Goal: Find specific page/section

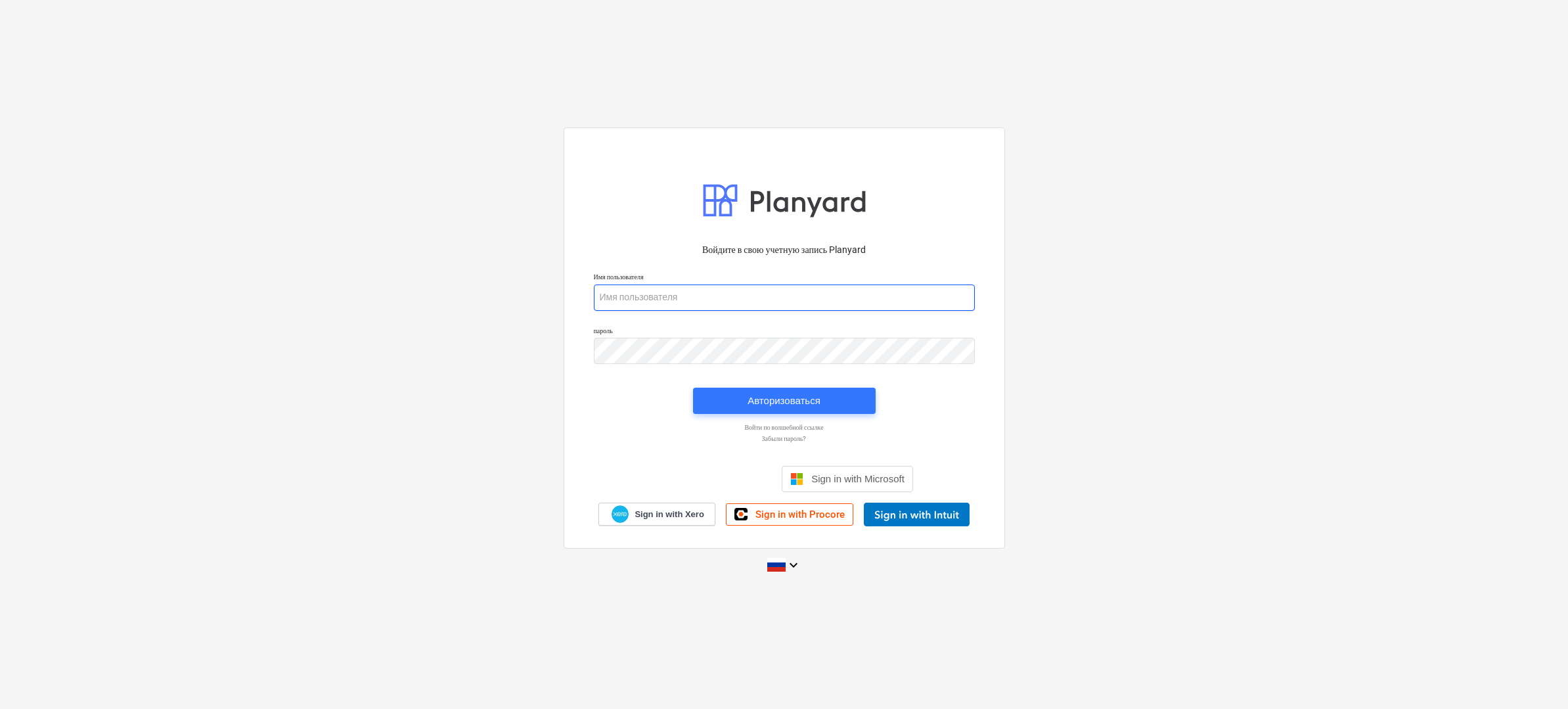
type input "[PERSON_NAME][EMAIL_ADDRESS][DOMAIN_NAME]"
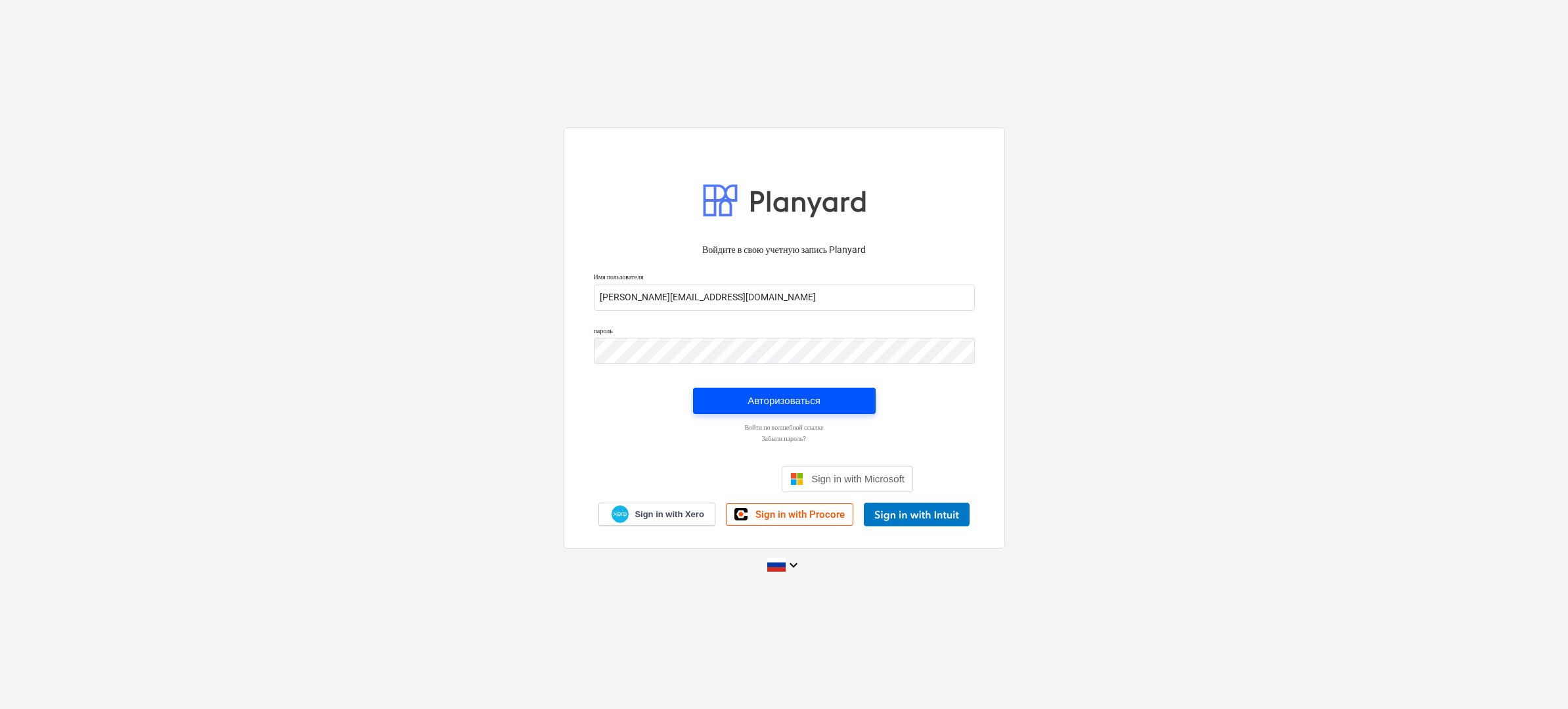
click at [818, 397] on div "Авторизоваться" at bounding box center [784, 401] width 73 height 17
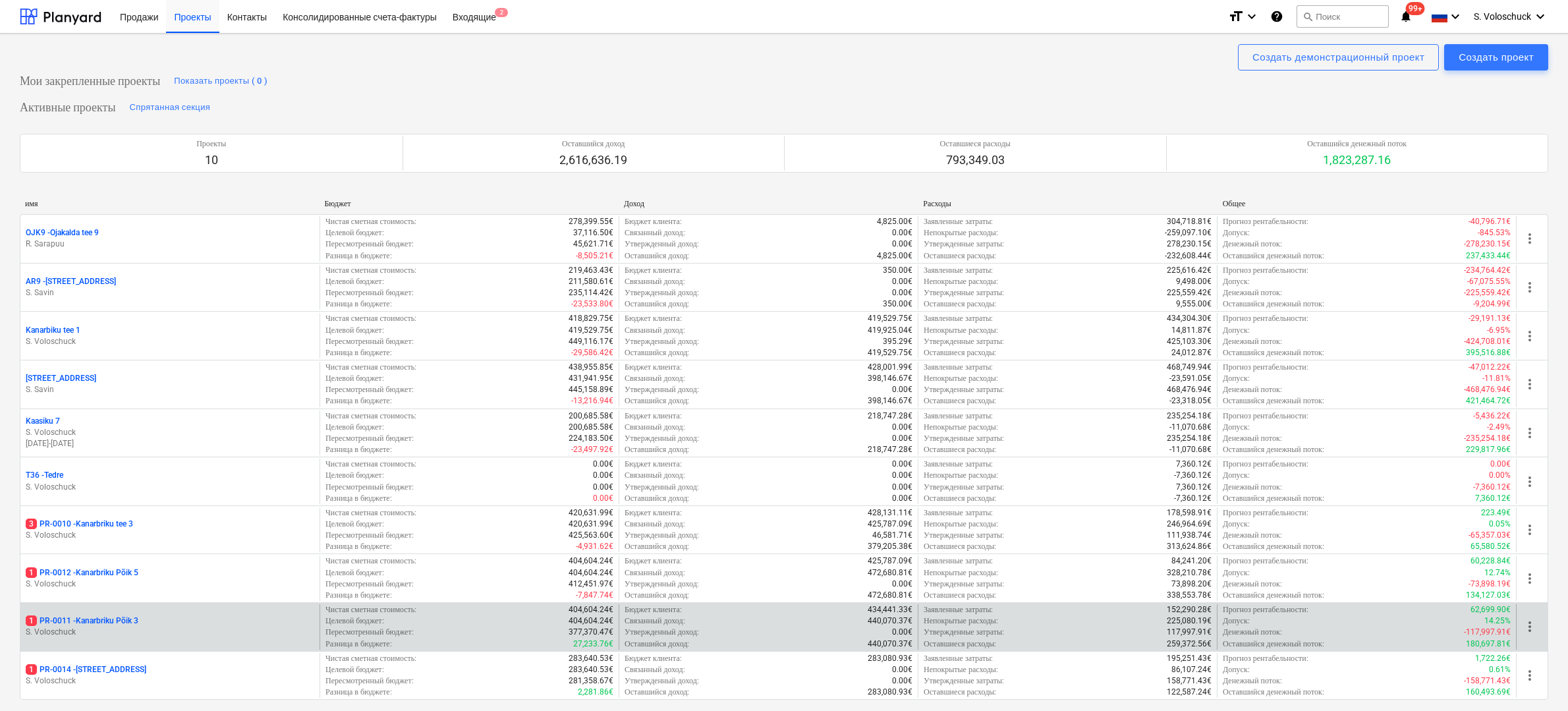
click at [224, 620] on div "1 PR-0011 - Kanarbriku Põik 3" at bounding box center [170, 620] width 288 height 11
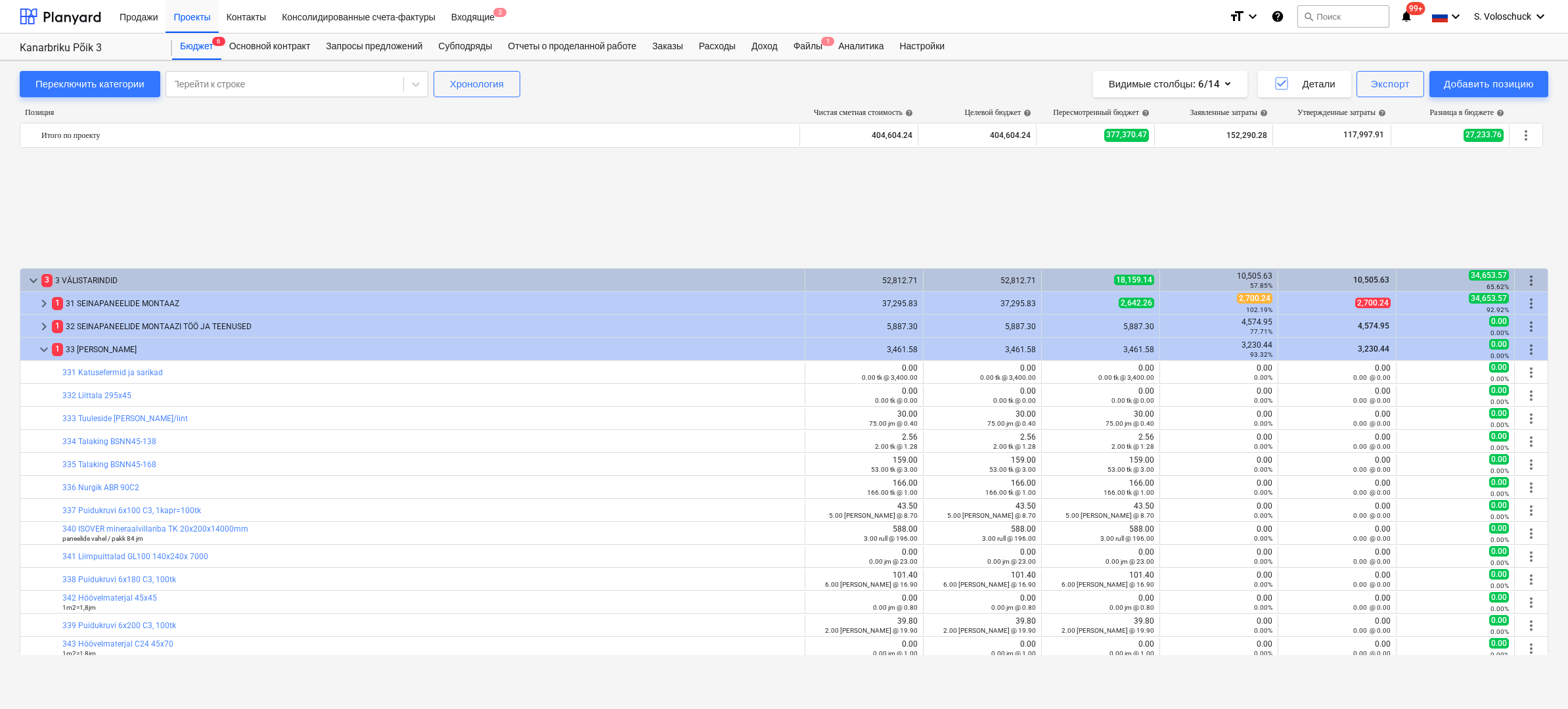
scroll to position [579, 0]
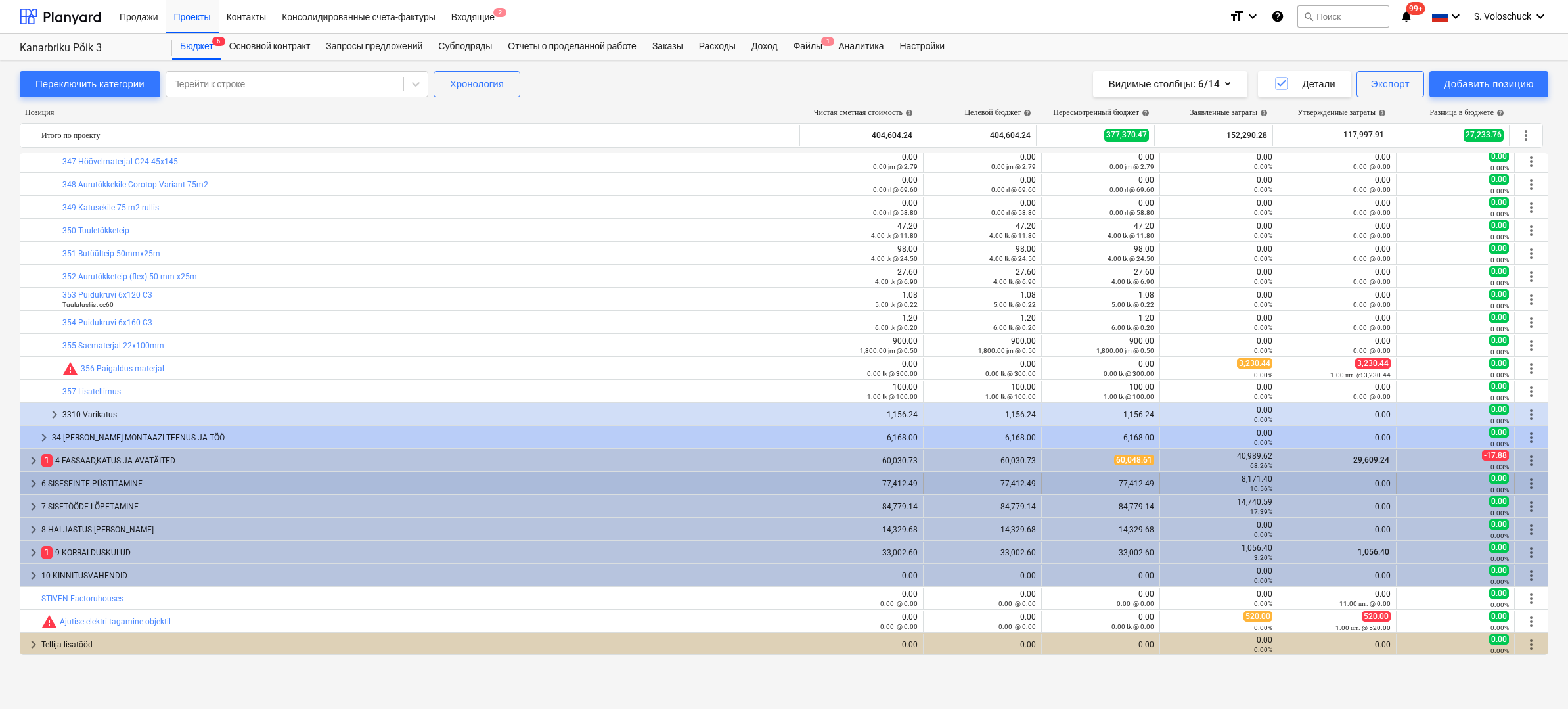
click at [34, 481] on span "keyboard_arrow_right" at bounding box center [34, 483] width 16 height 16
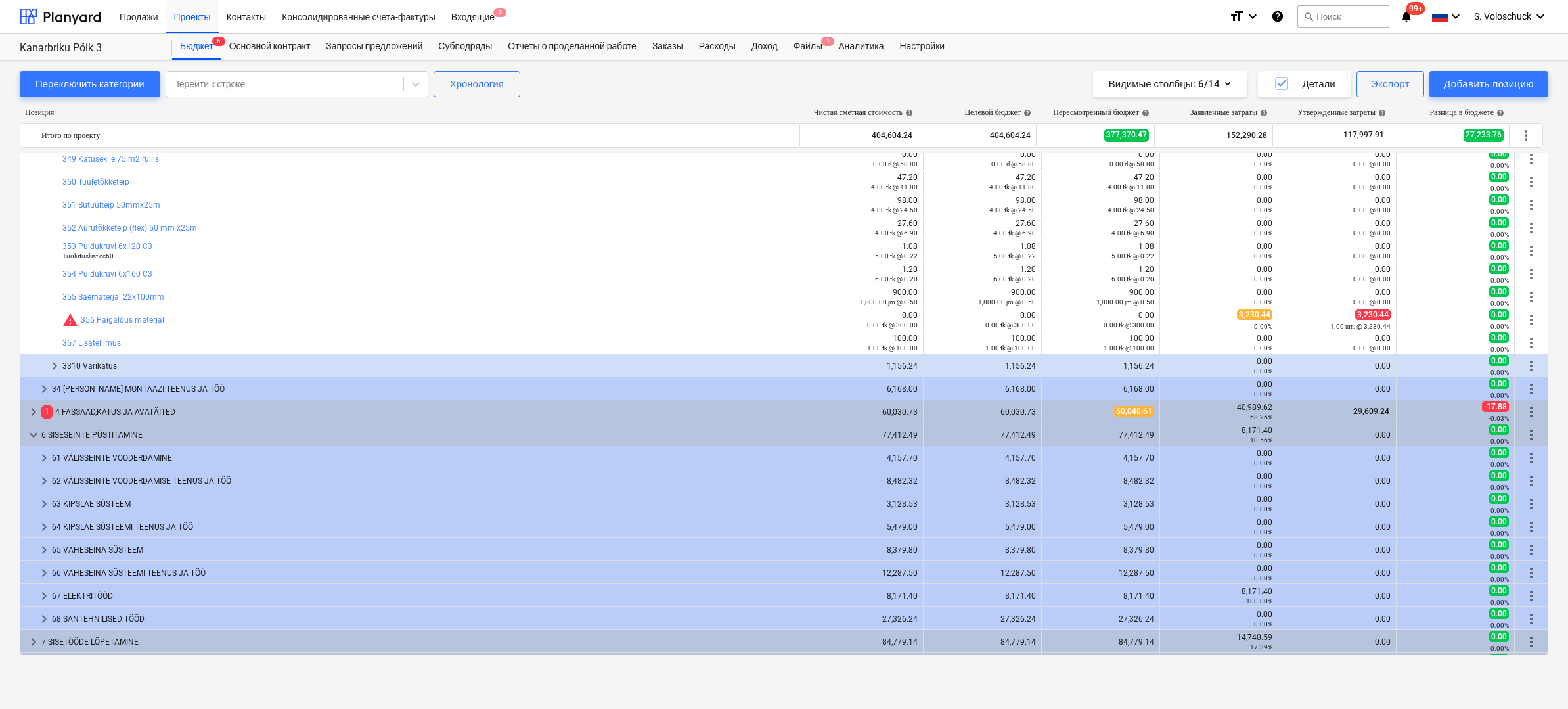
scroll to position [637, 0]
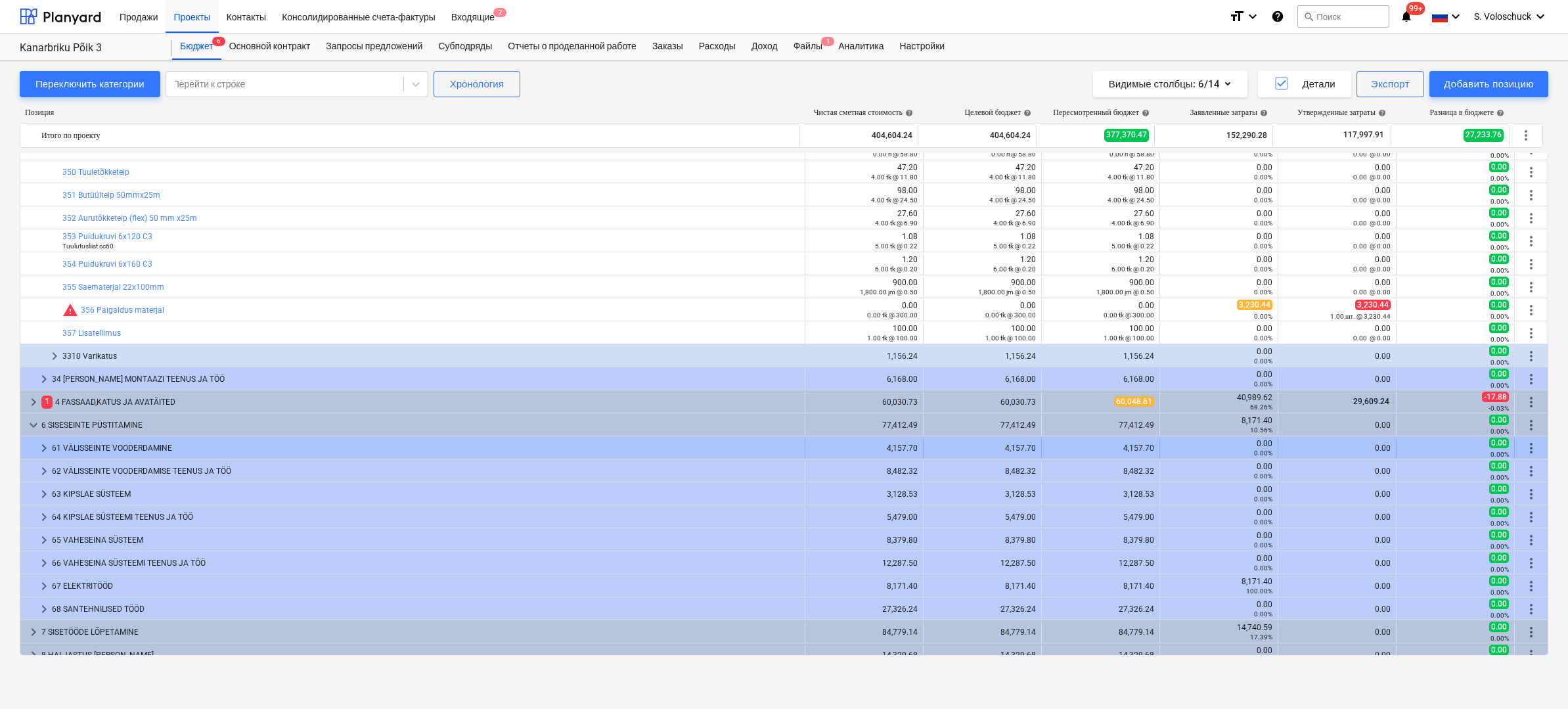
click at [46, 444] on span "keyboard_arrow_right" at bounding box center [44, 448] width 16 height 16
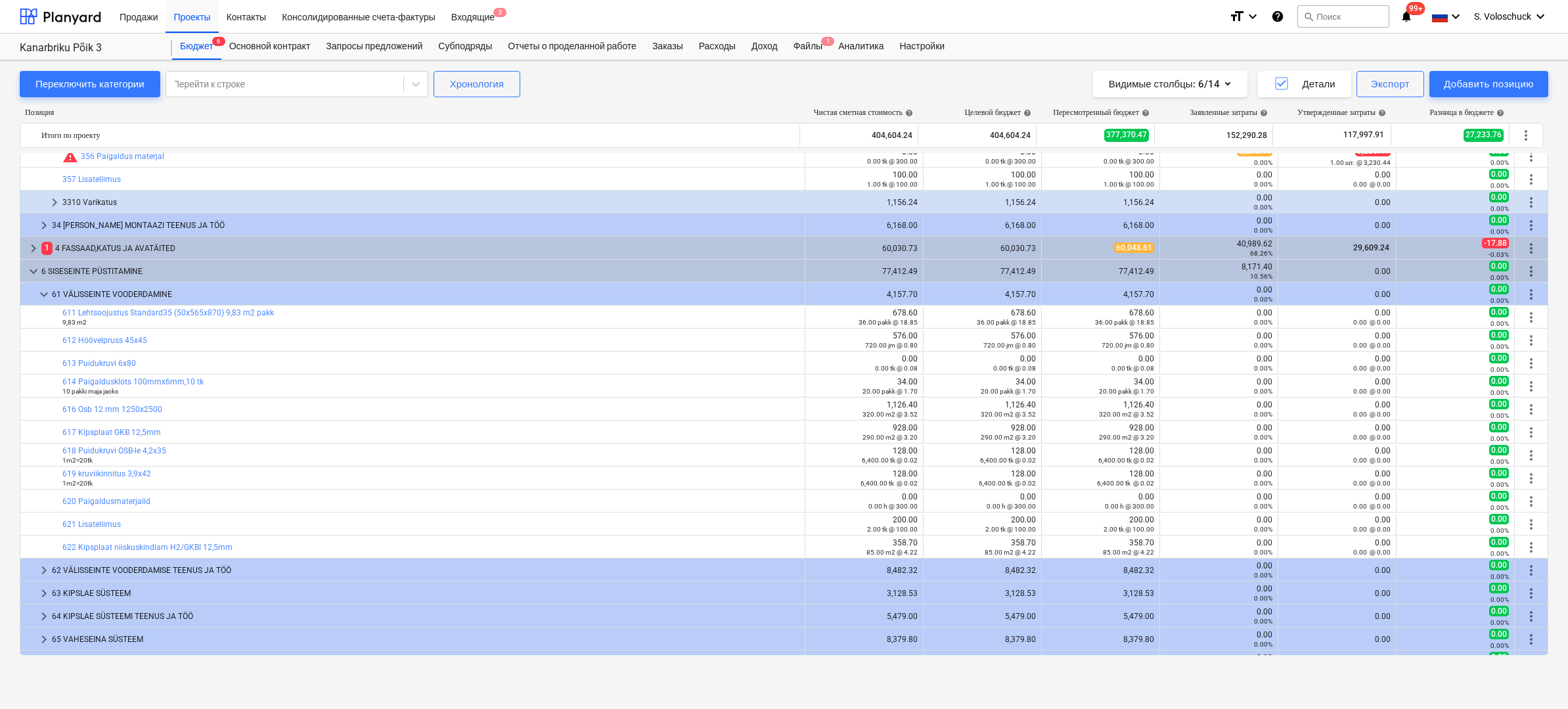
scroll to position [799, 0]
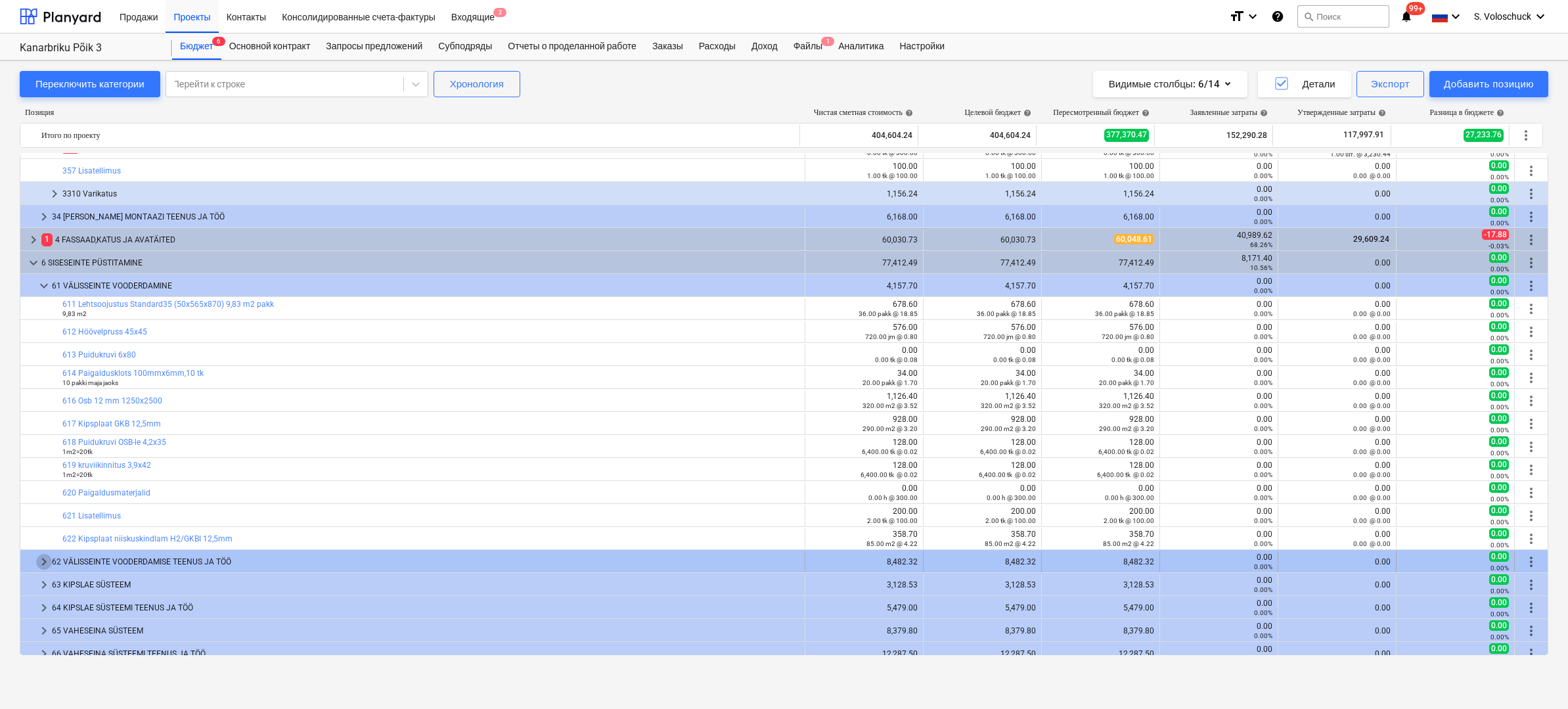
click at [46, 561] on span "keyboard_arrow_right" at bounding box center [44, 561] width 16 height 16
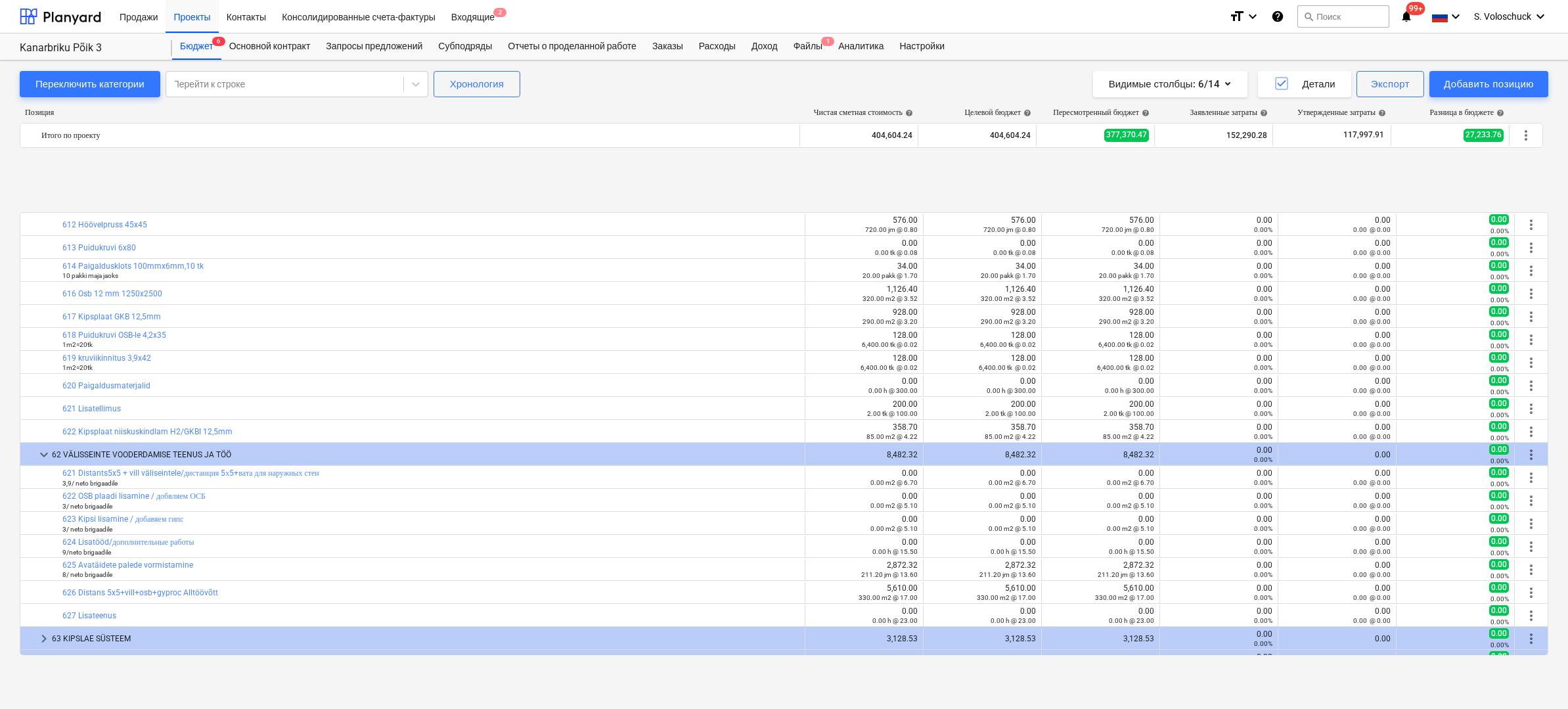
scroll to position [1100, 0]
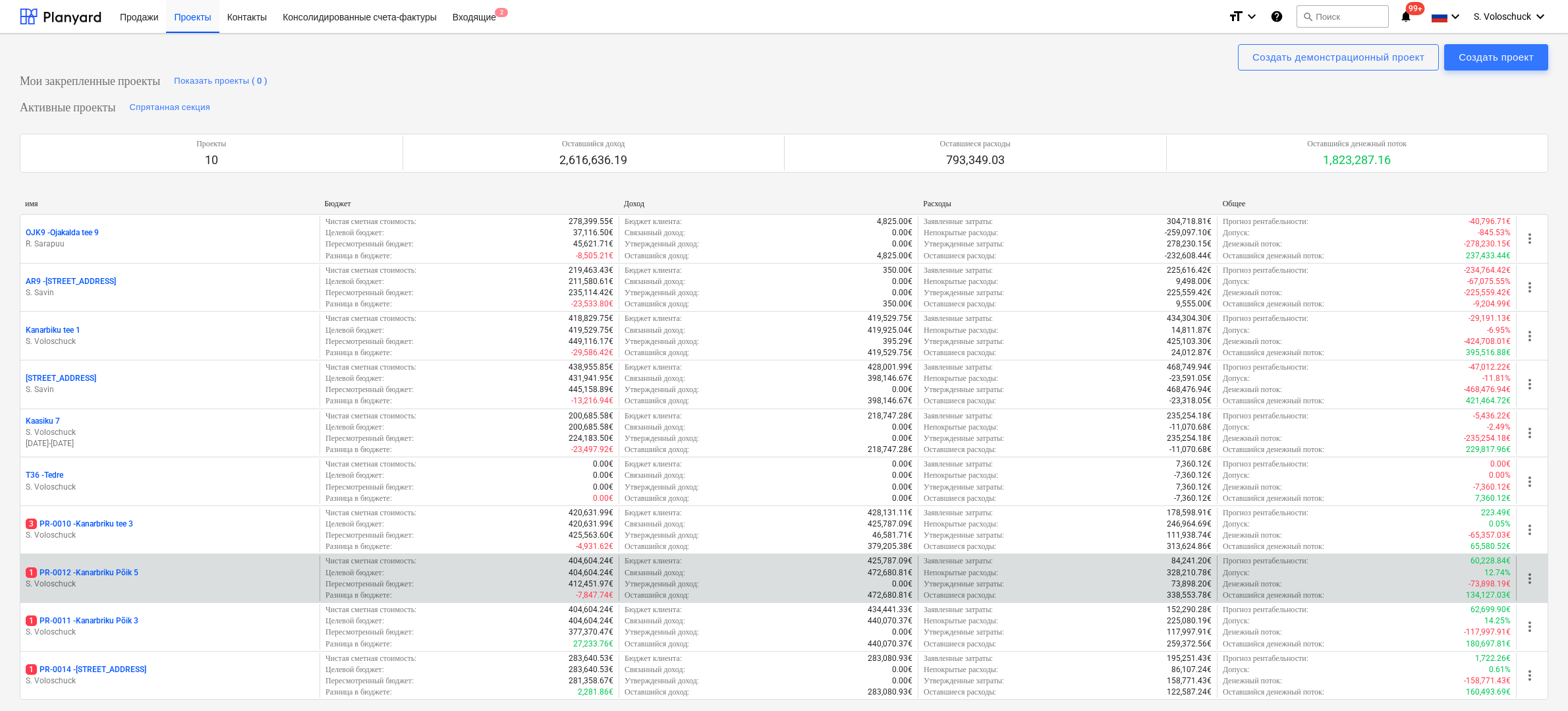
click at [199, 567] on div "1 PR-0012 - Kanarbriku Põik 5" at bounding box center [170, 573] width 288 height 11
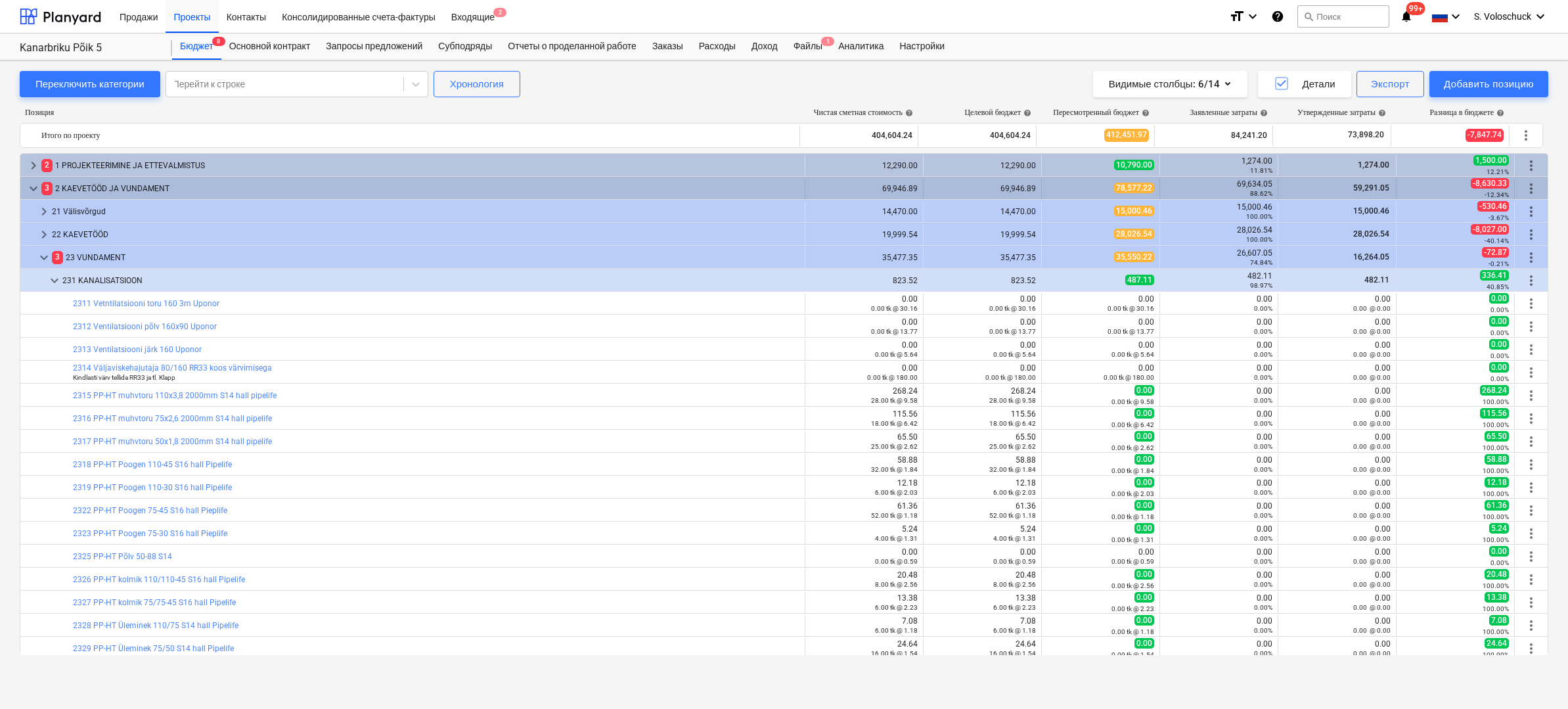
click at [31, 190] on span "keyboard_arrow_down" at bounding box center [34, 188] width 16 height 16
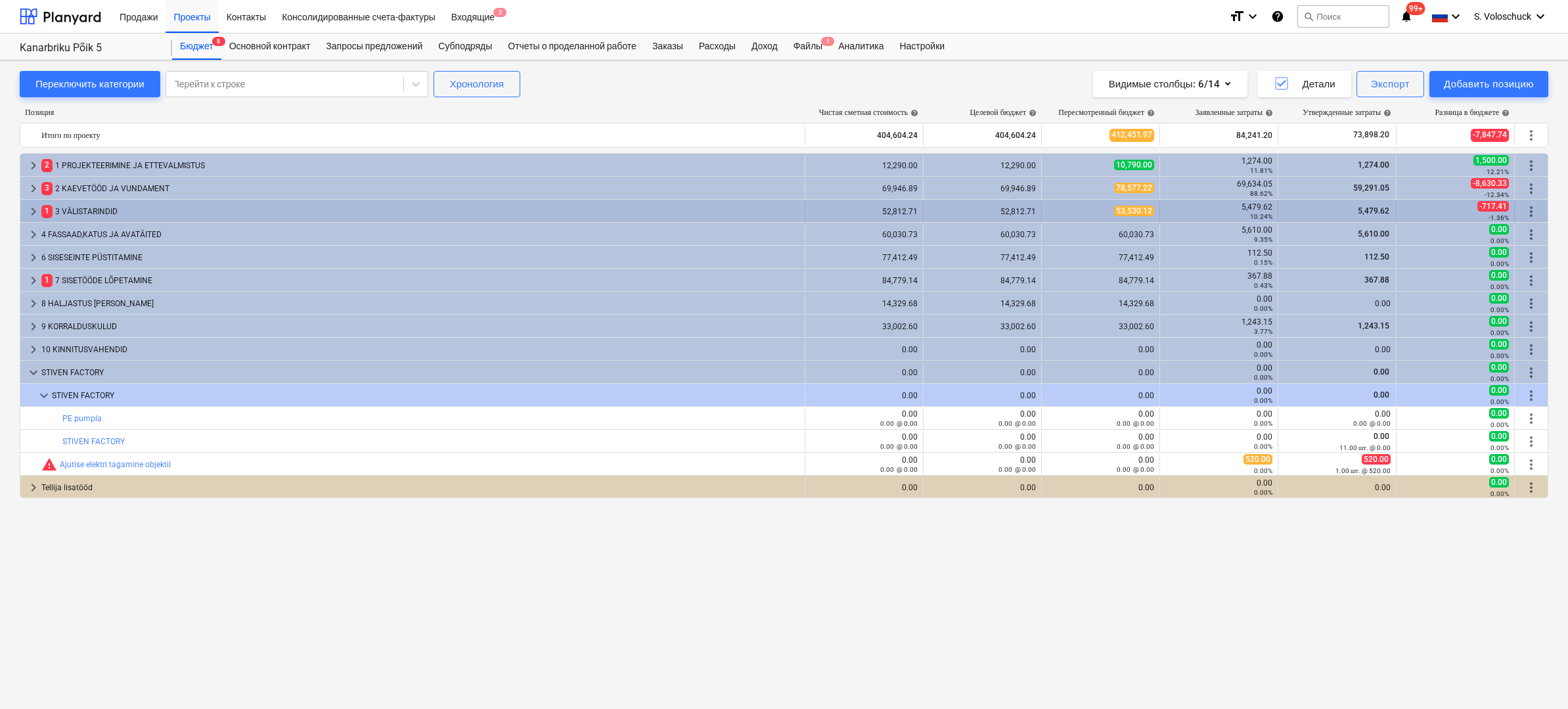
click at [32, 209] on span "keyboard_arrow_right" at bounding box center [34, 212] width 16 height 16
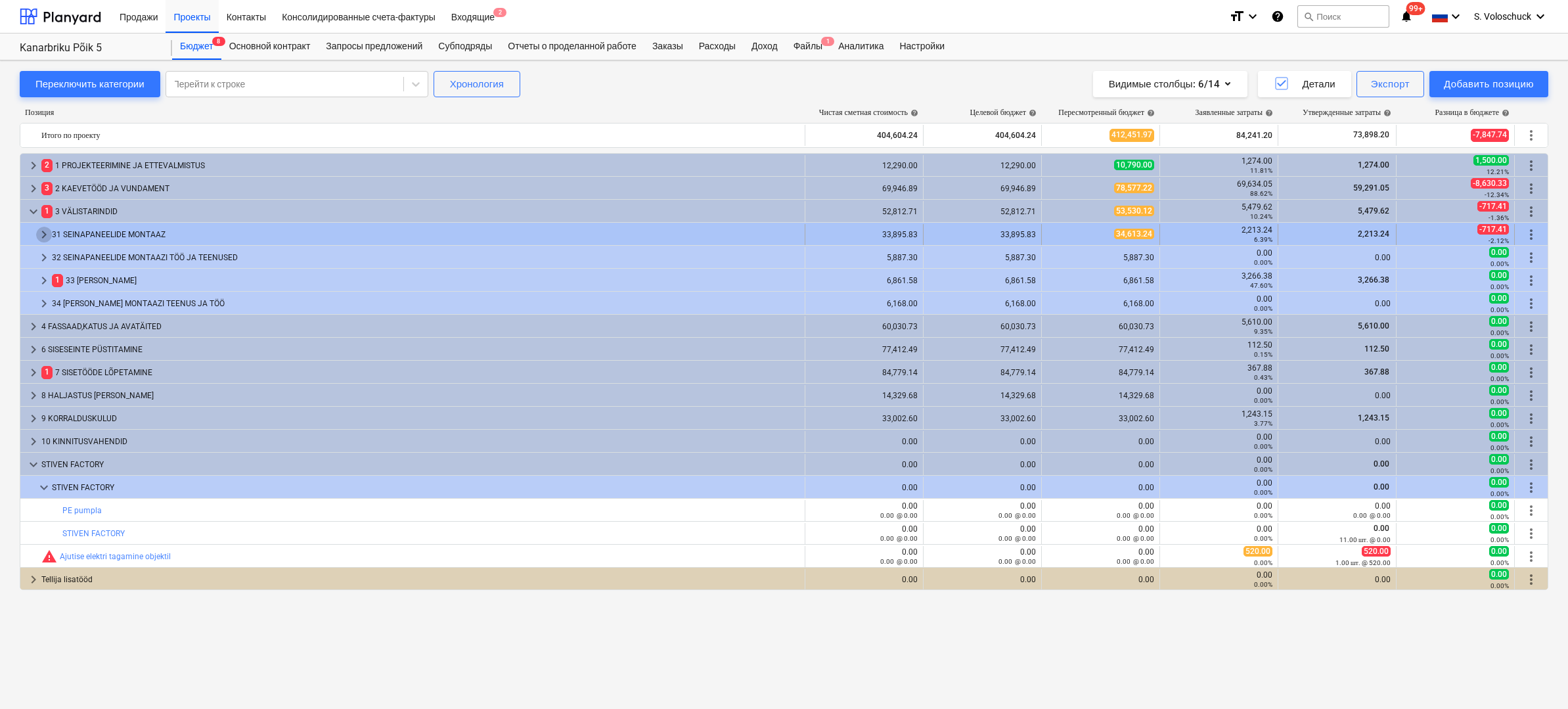
click at [44, 234] on span "keyboard_arrow_right" at bounding box center [44, 234] width 16 height 16
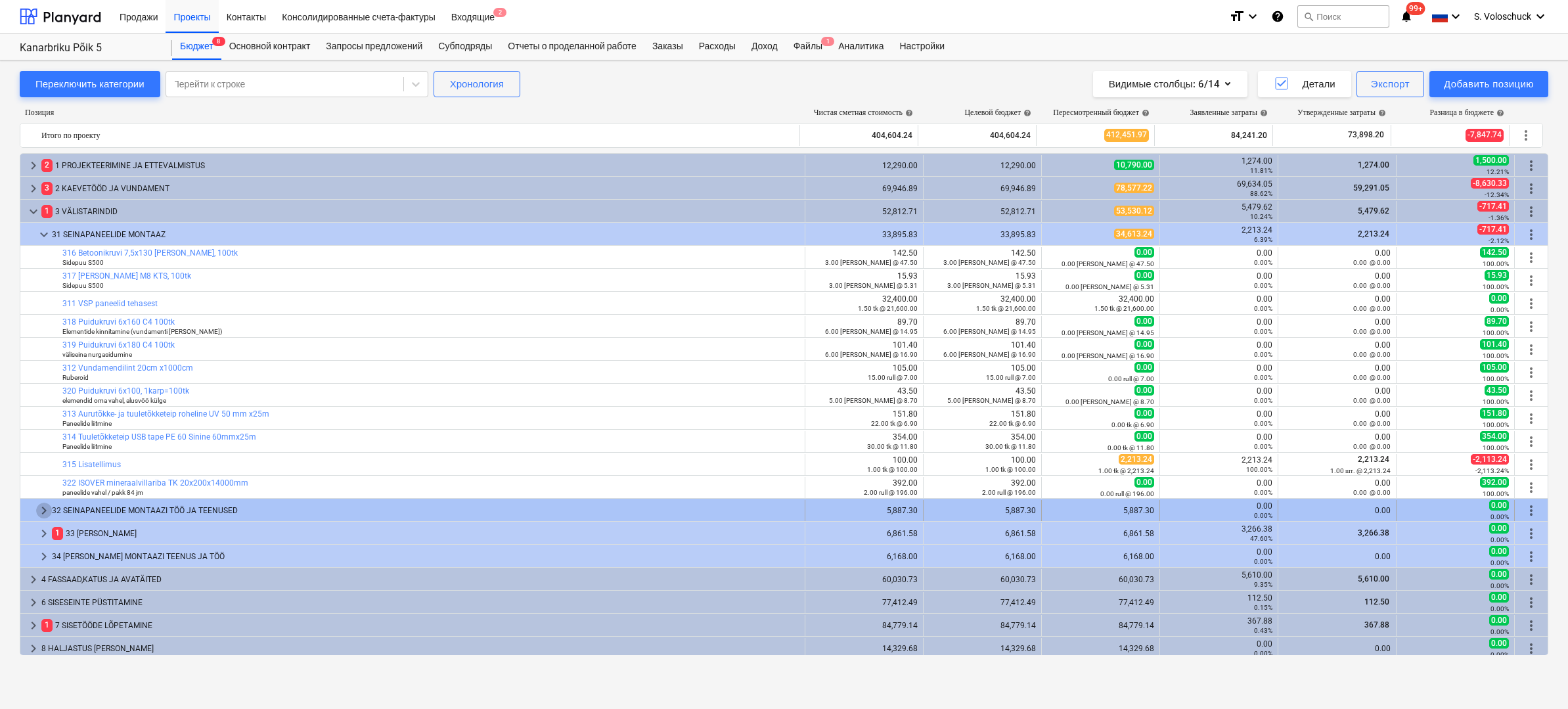
click at [44, 509] on span "keyboard_arrow_right" at bounding box center [44, 510] width 16 height 16
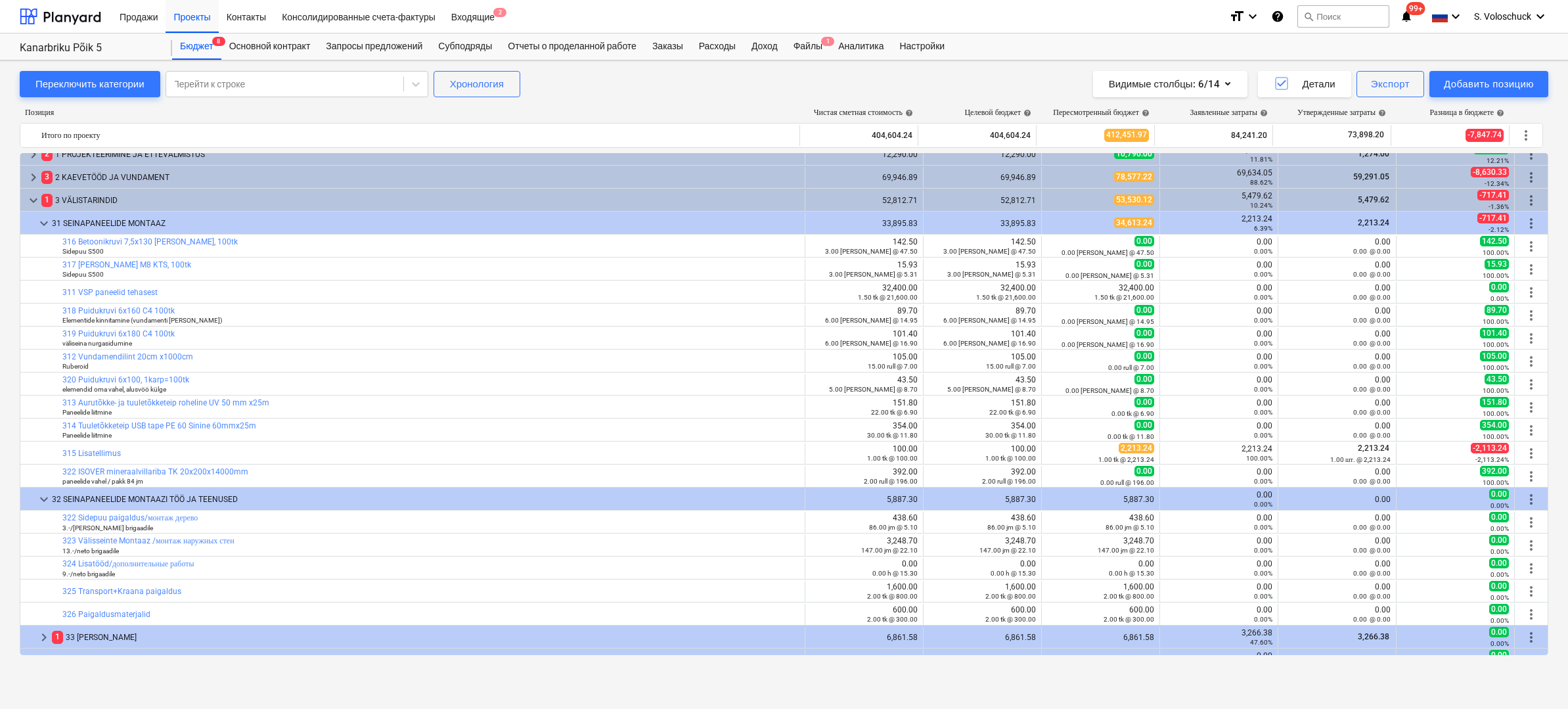
scroll to position [150, 0]
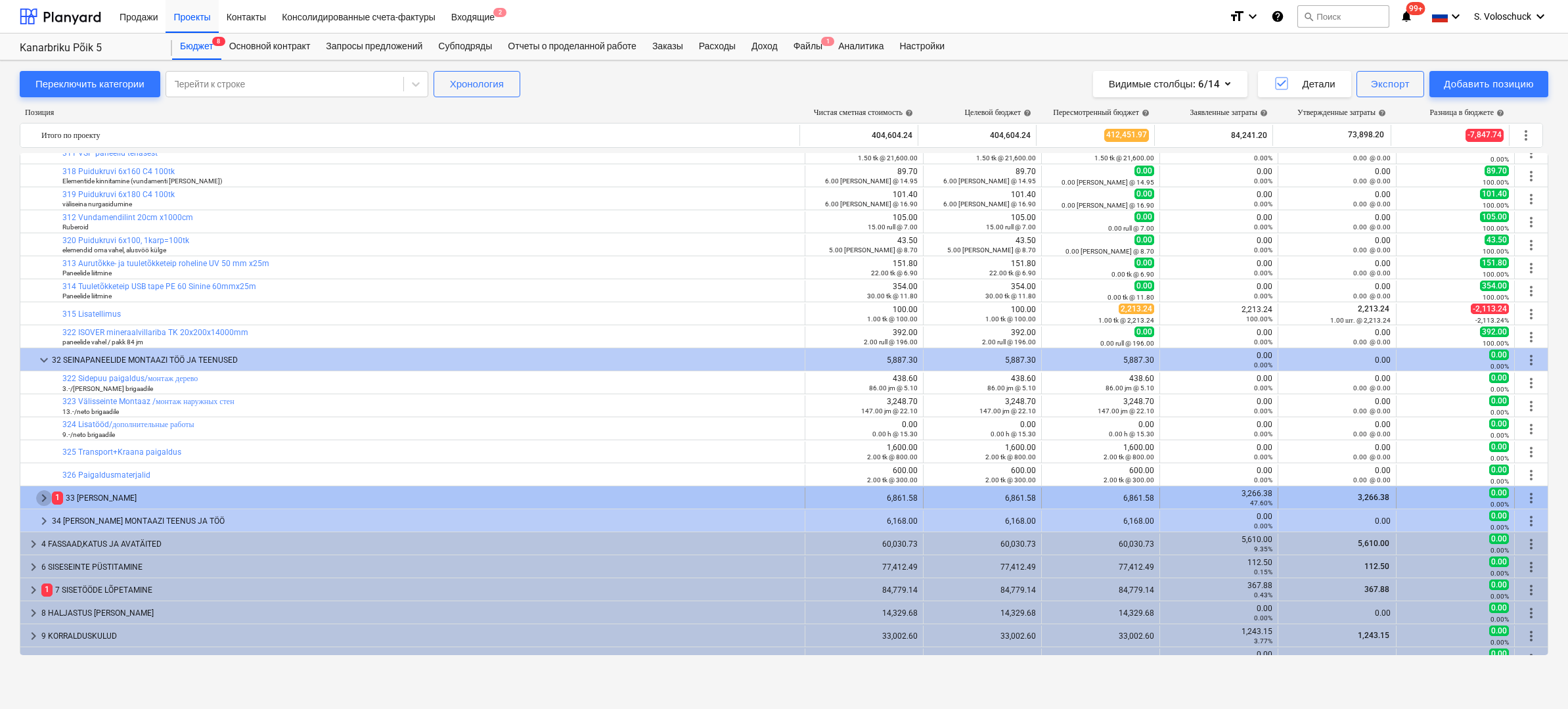
click at [45, 498] on span "keyboard_arrow_right" at bounding box center [44, 498] width 16 height 16
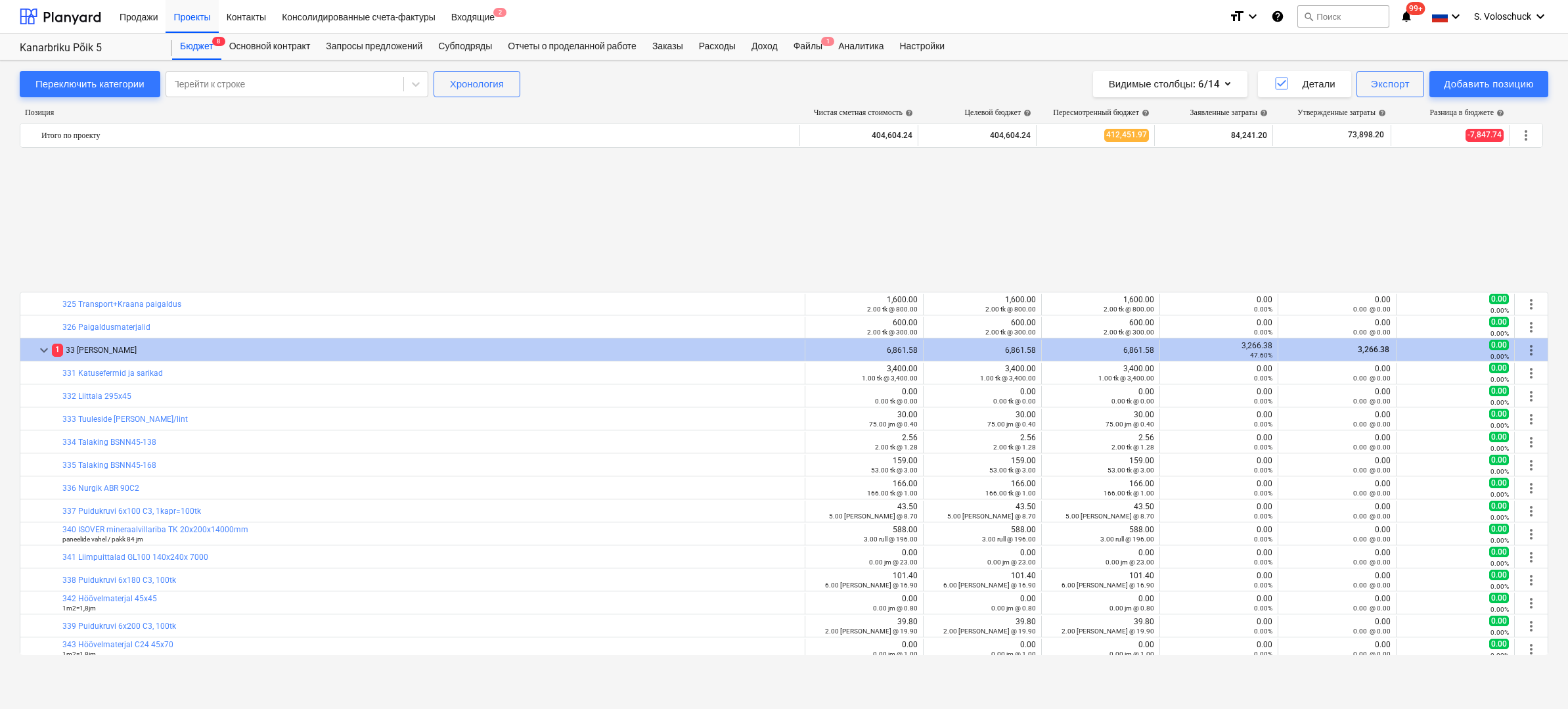
scroll to position [930, 0]
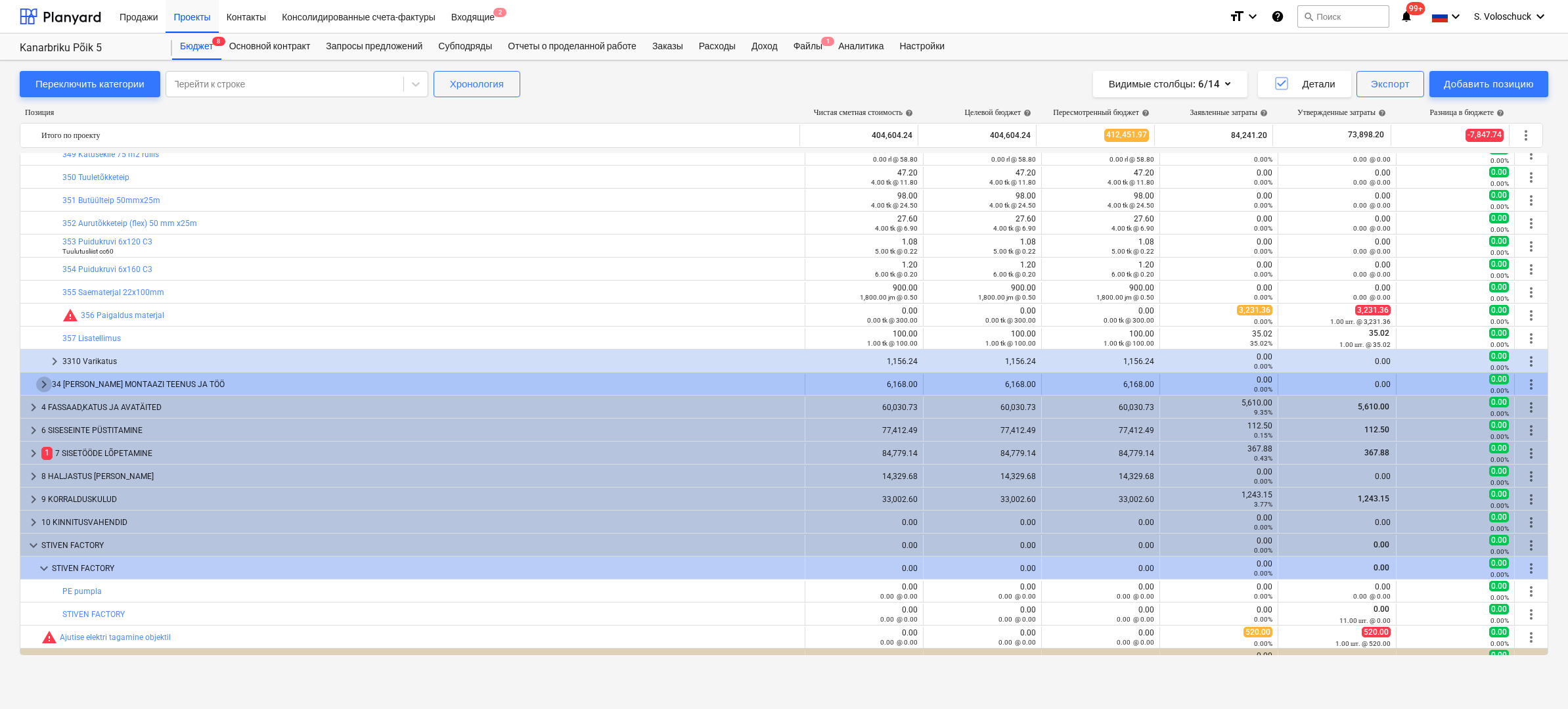
click at [44, 382] on span "keyboard_arrow_right" at bounding box center [44, 384] width 16 height 16
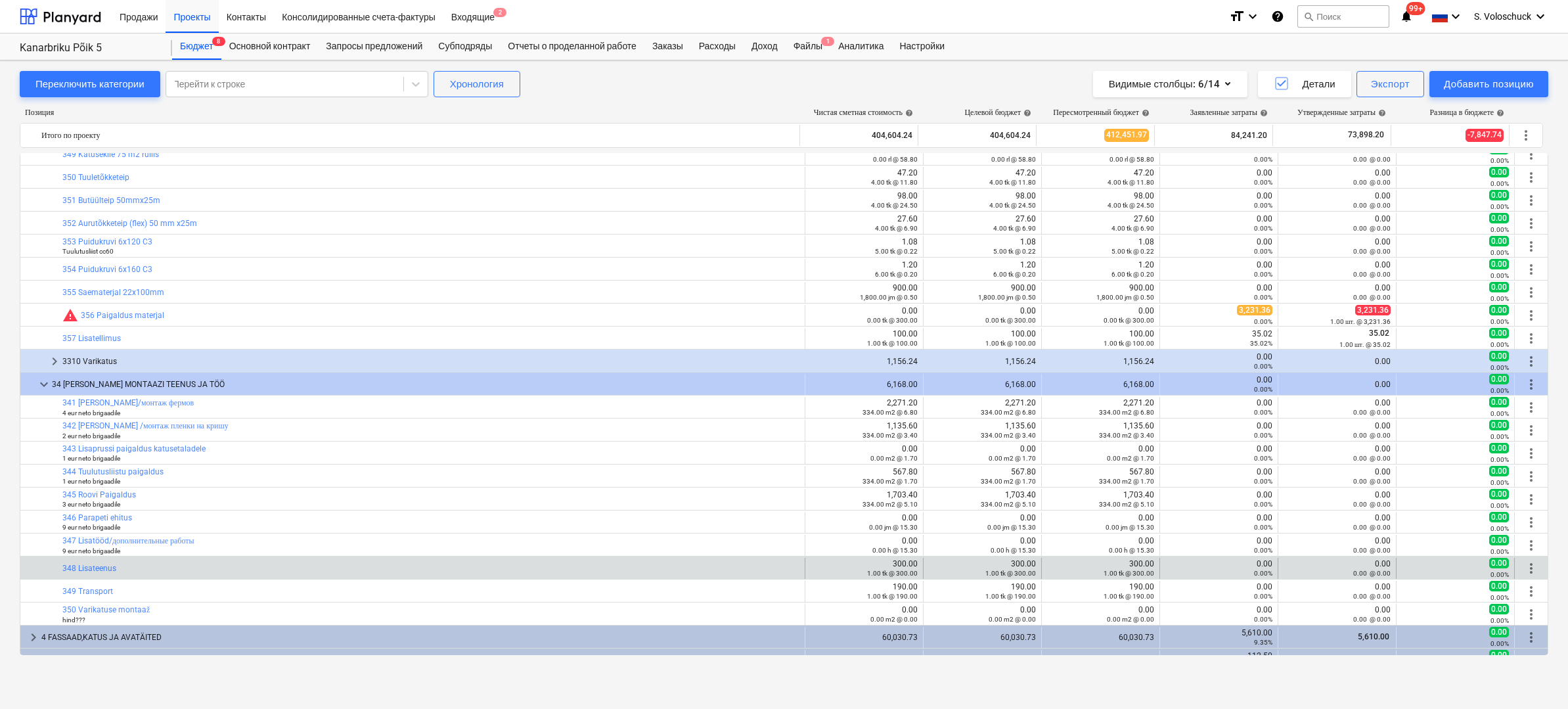
drag, startPoint x: 901, startPoint y: 428, endPoint x: 993, endPoint y: 561, distance: 161.7
click at [993, 561] on div "bar_chart 326 Paigaldusmaterjalid 600.00 2.00 tk @ 300.00 600.00 2.00 tk @ 300.…" at bounding box center [784, 62] width 1528 height 1678
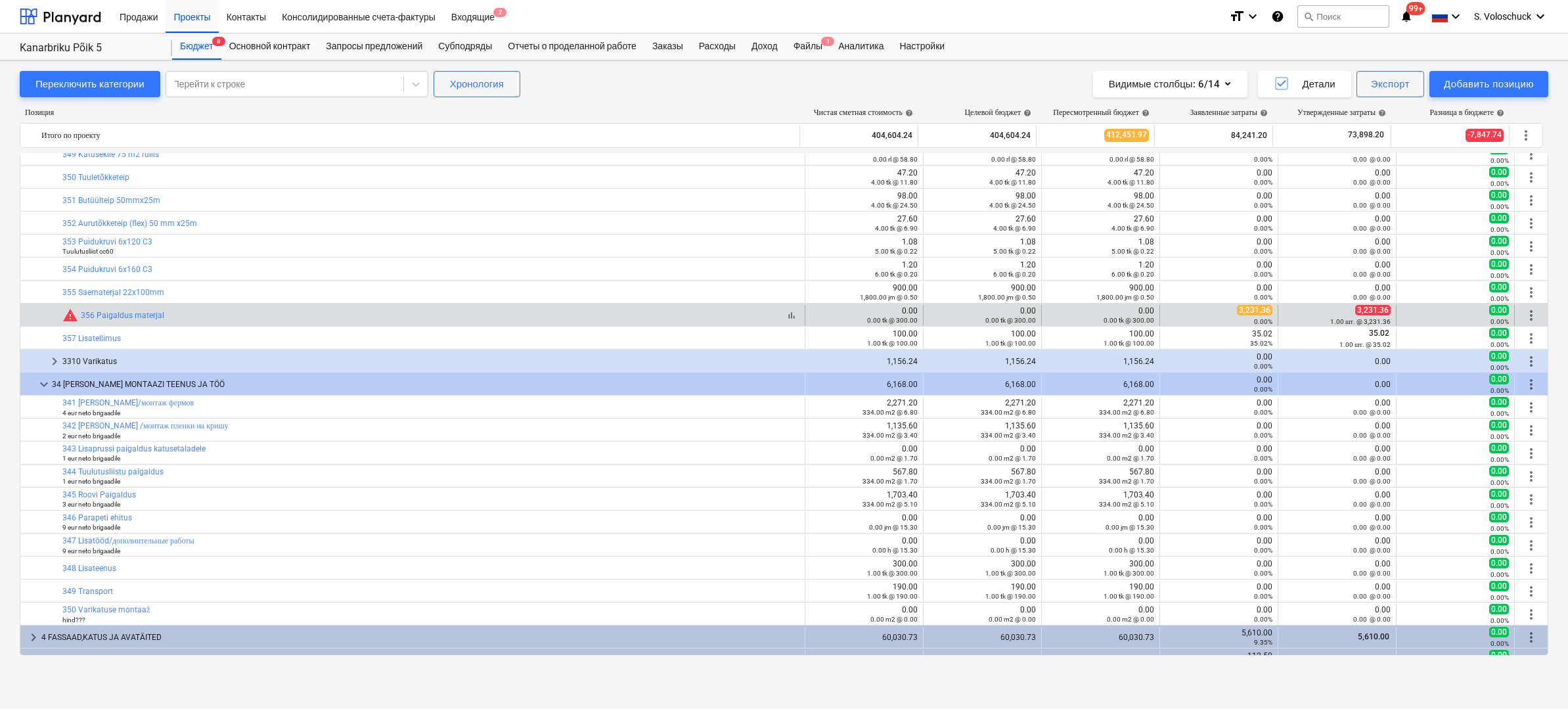
click at [551, 313] on div "bar_chart warning 356 Paigaldus materjal" at bounding box center [430, 315] width 737 height 16
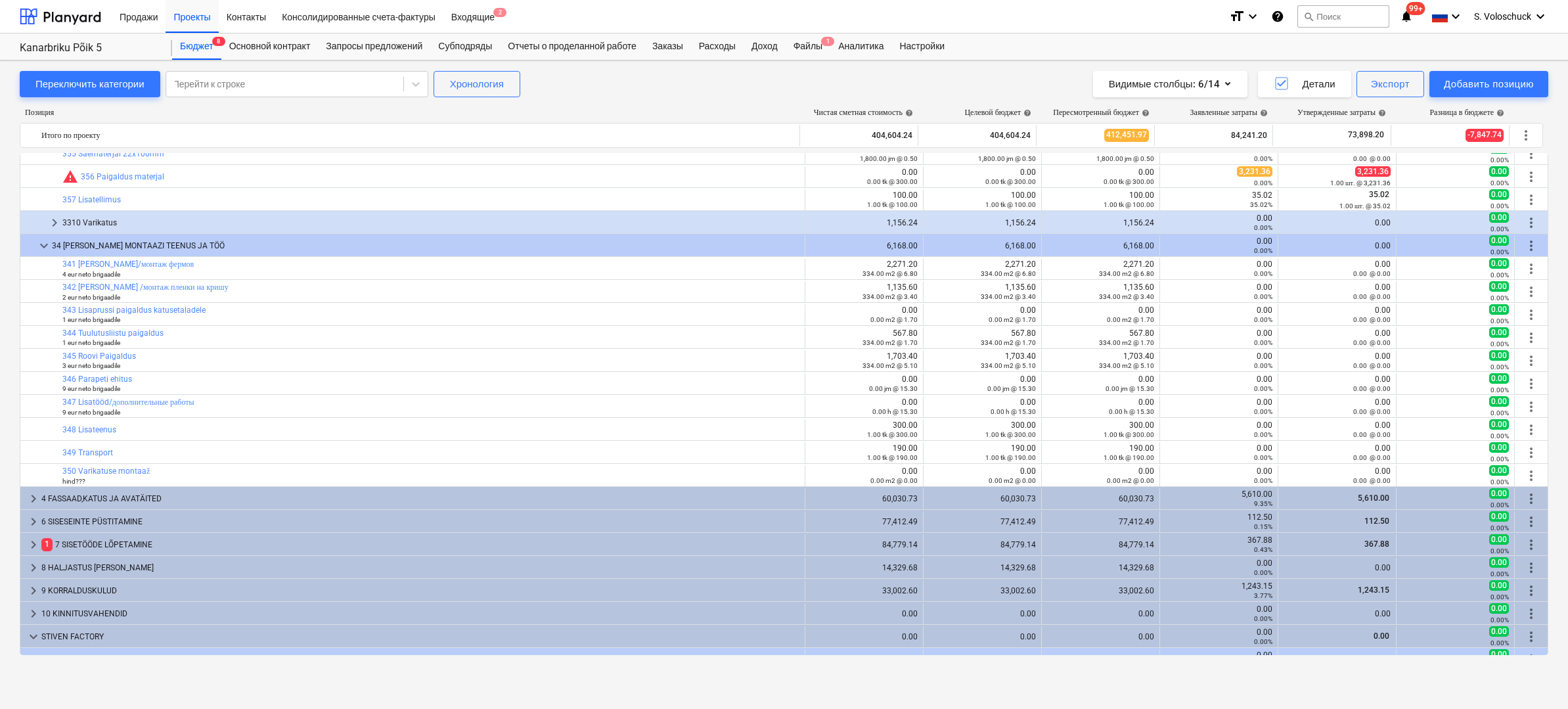
scroll to position [1072, 0]
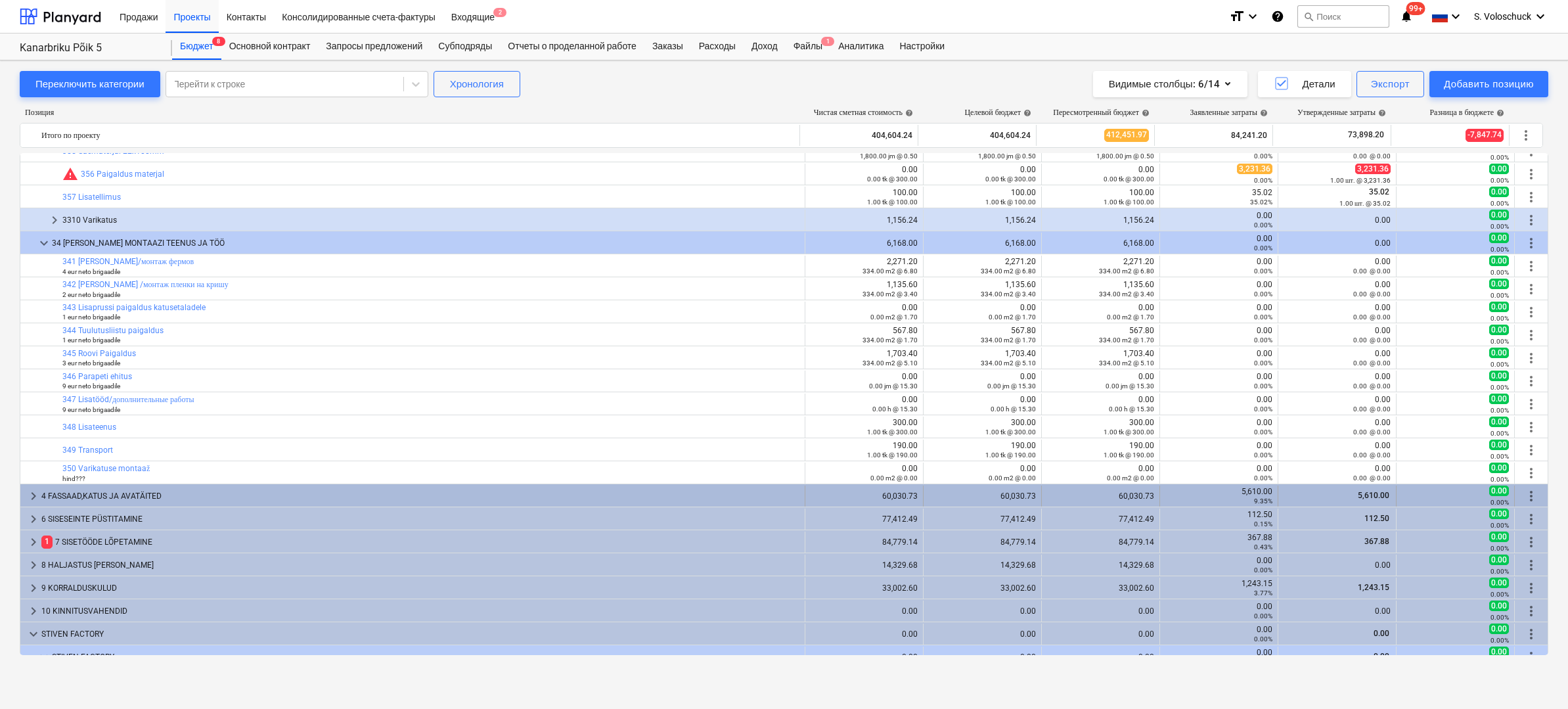
click at [34, 493] on span "keyboard_arrow_right" at bounding box center [34, 496] width 16 height 16
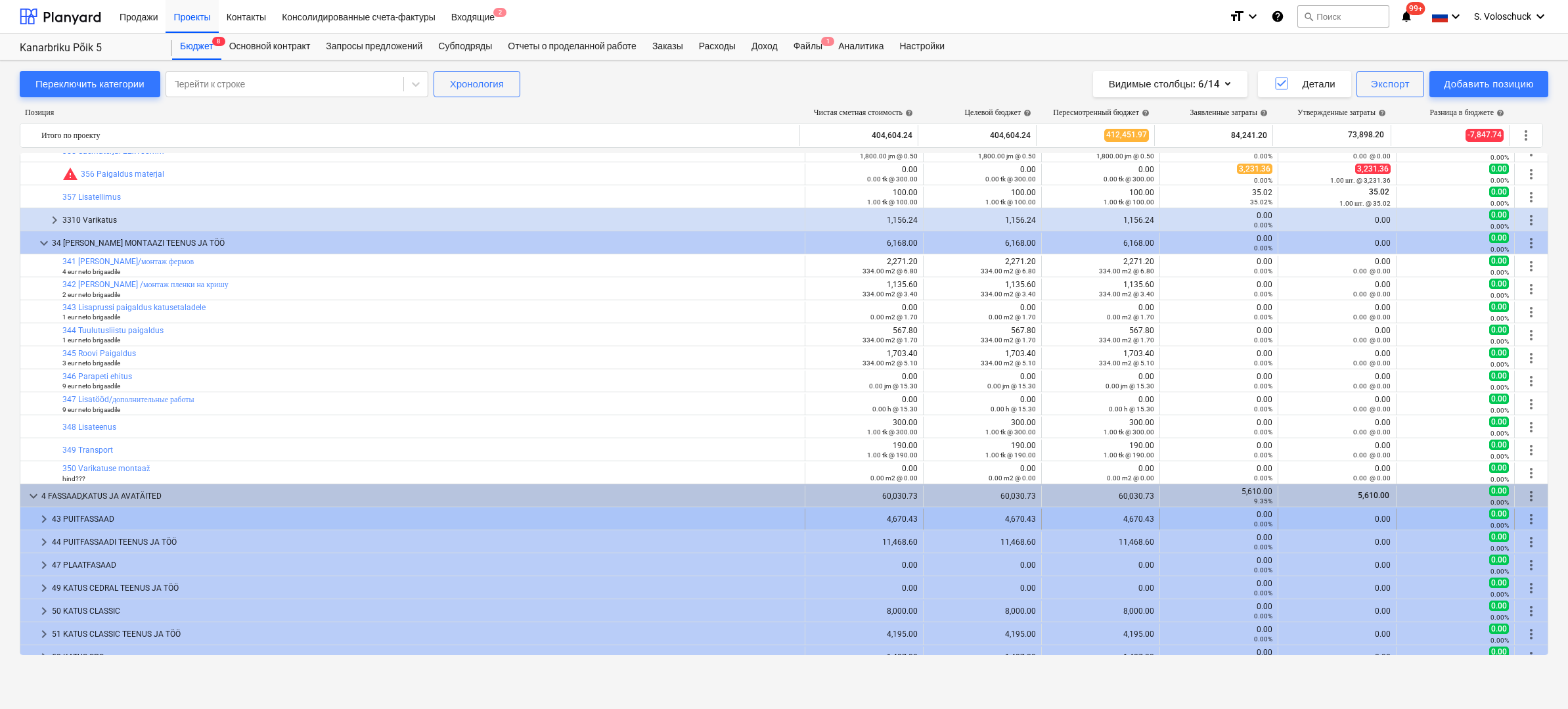
click at [45, 518] on span "keyboard_arrow_right" at bounding box center [44, 519] width 16 height 16
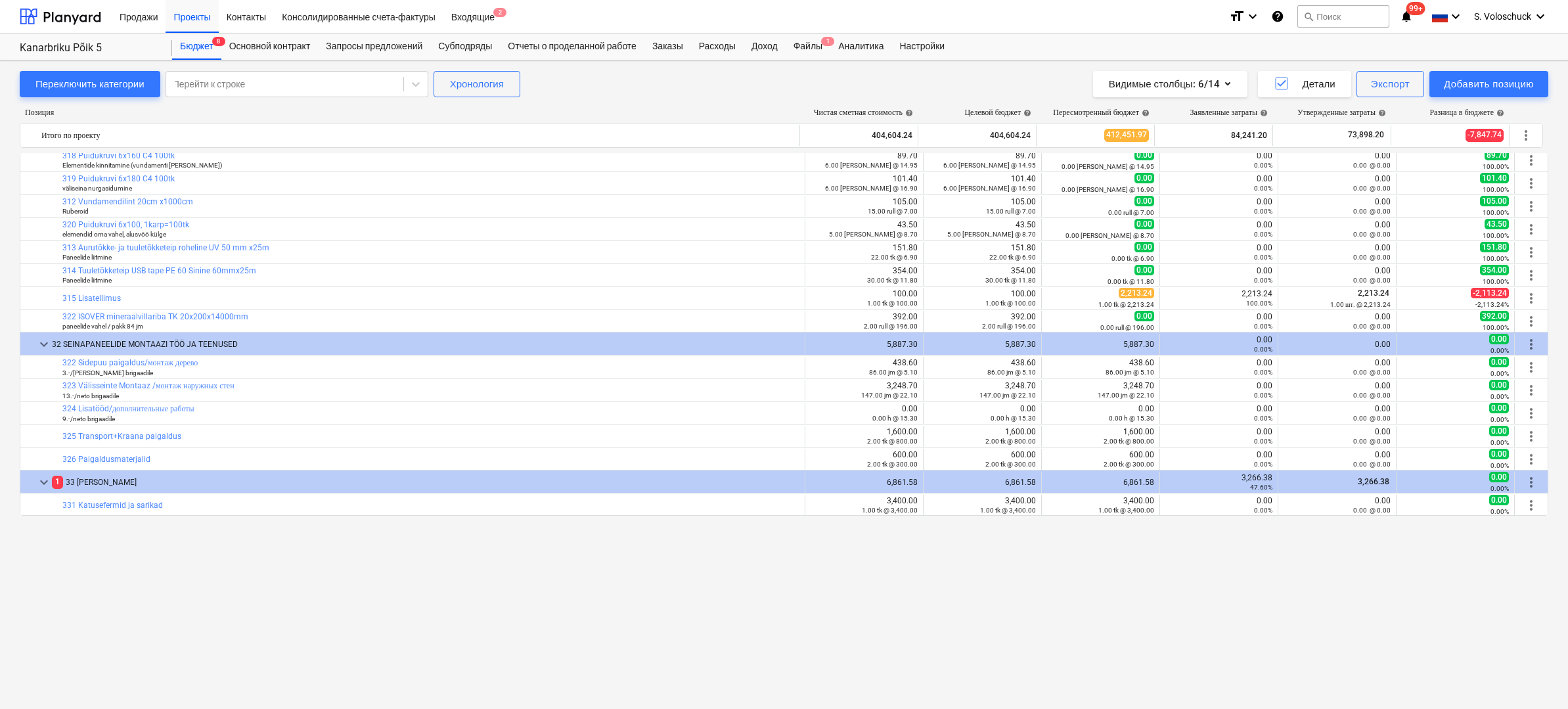
scroll to position [0, 0]
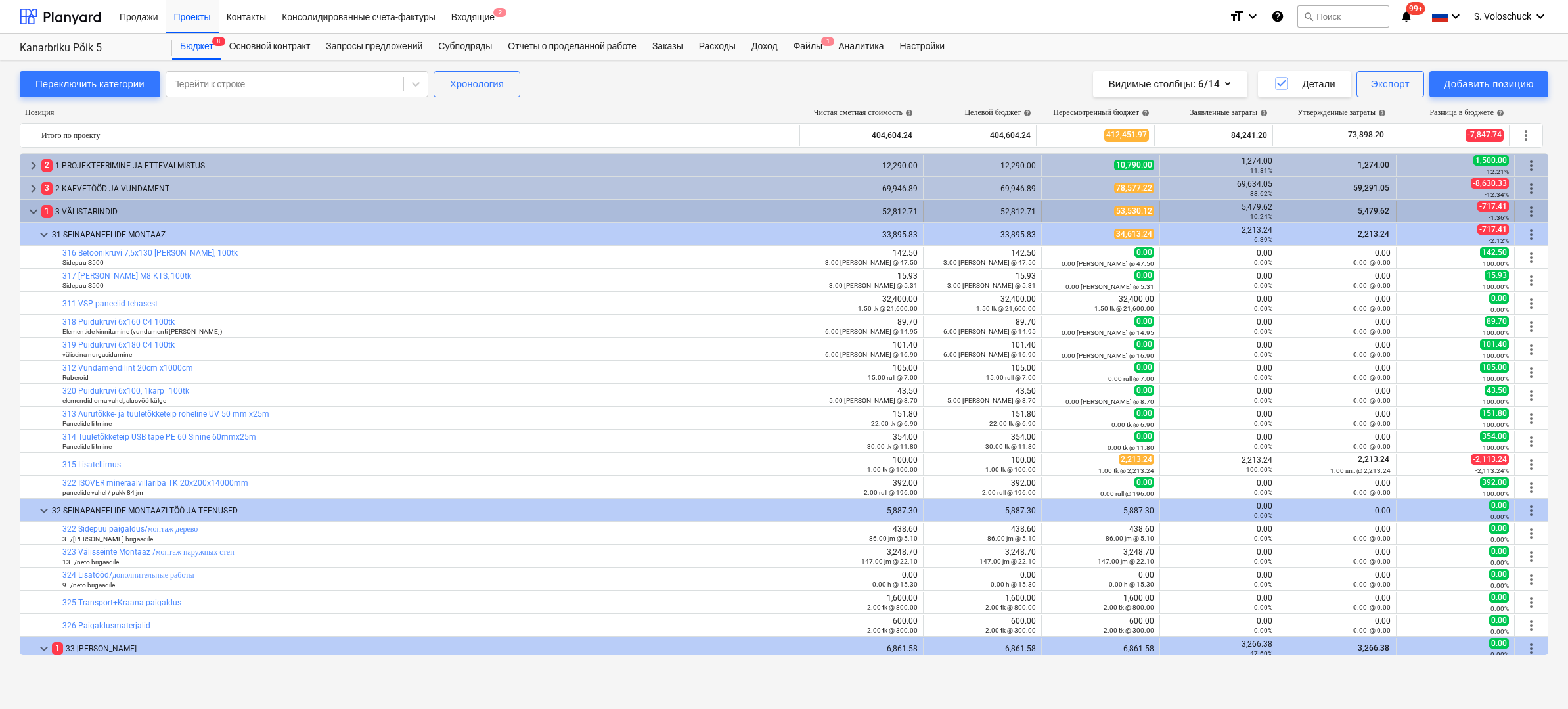
click at [39, 209] on span "keyboard_arrow_down" at bounding box center [34, 212] width 16 height 16
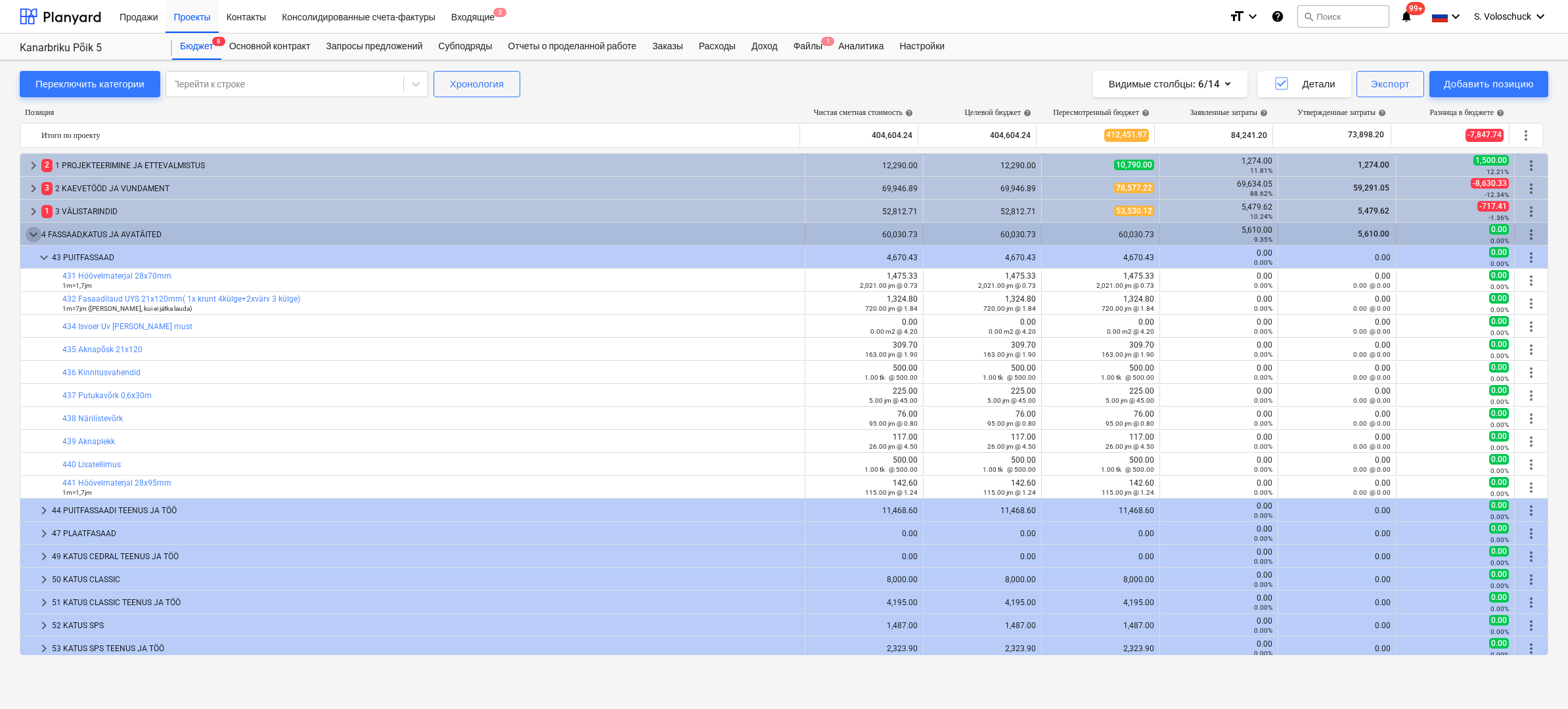
click at [35, 234] on span "keyboard_arrow_down" at bounding box center [34, 234] width 16 height 16
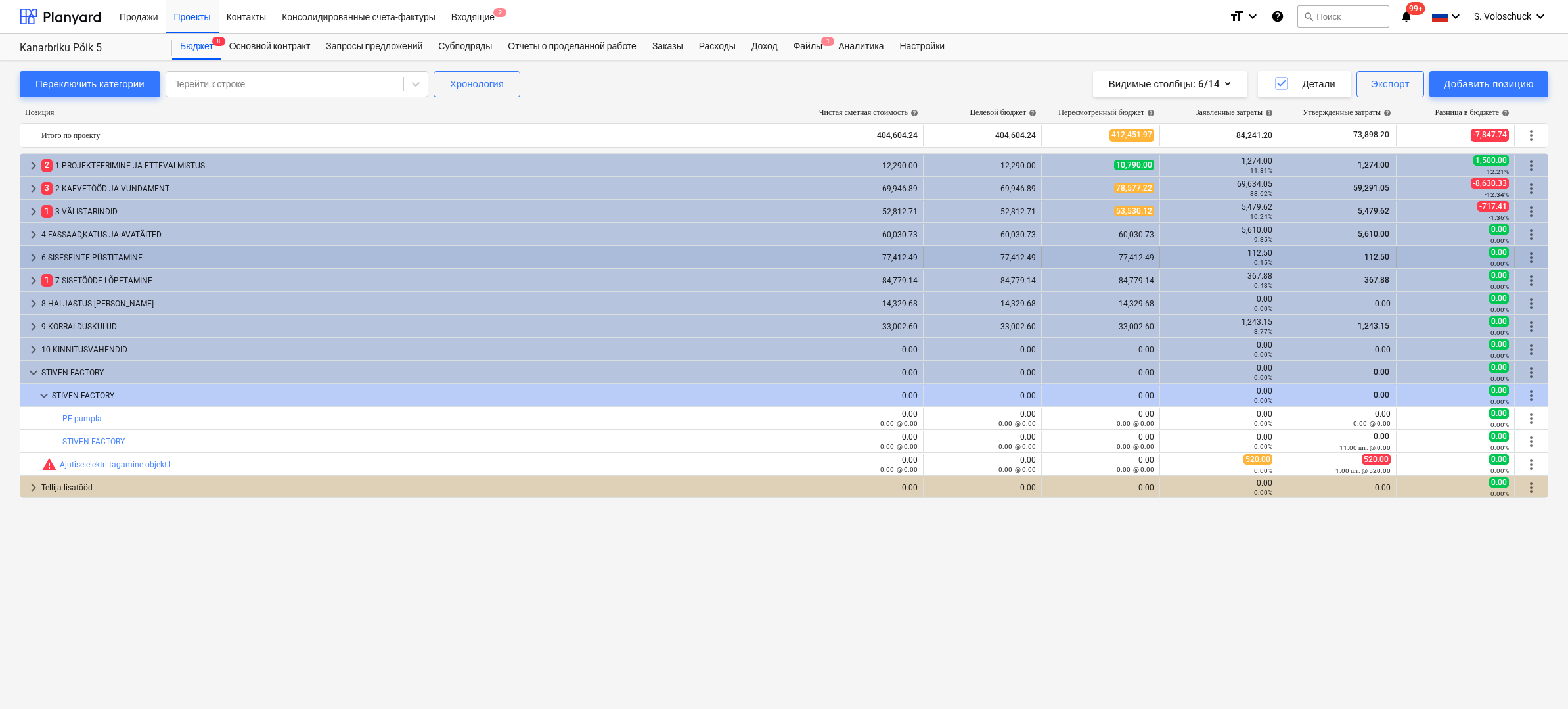
click at [95, 253] on div "6 SISESEINTE PÜSTITAMINE" at bounding box center [420, 258] width 758 height 21
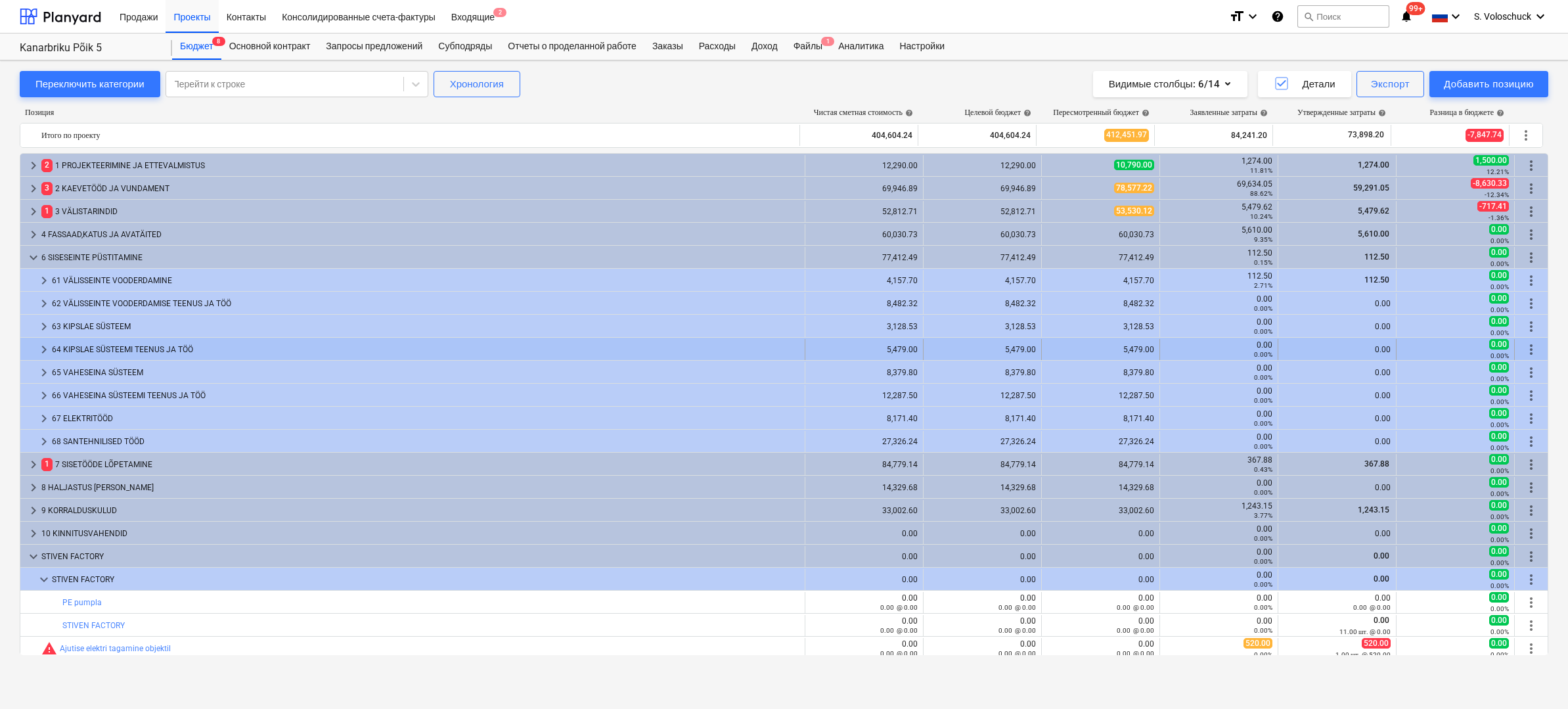
click at [47, 346] on span "keyboard_arrow_right" at bounding box center [44, 350] width 16 height 16
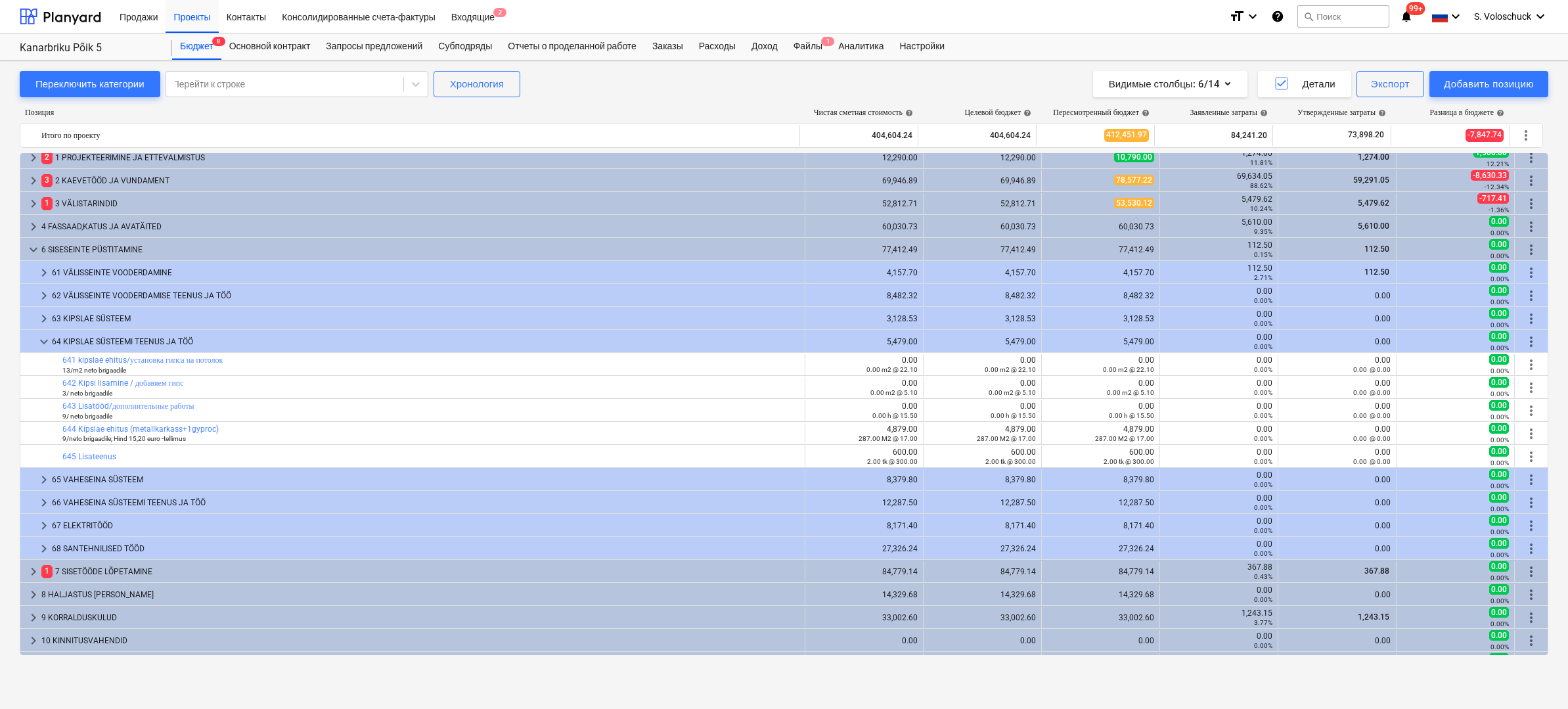
scroll to position [13, 0]
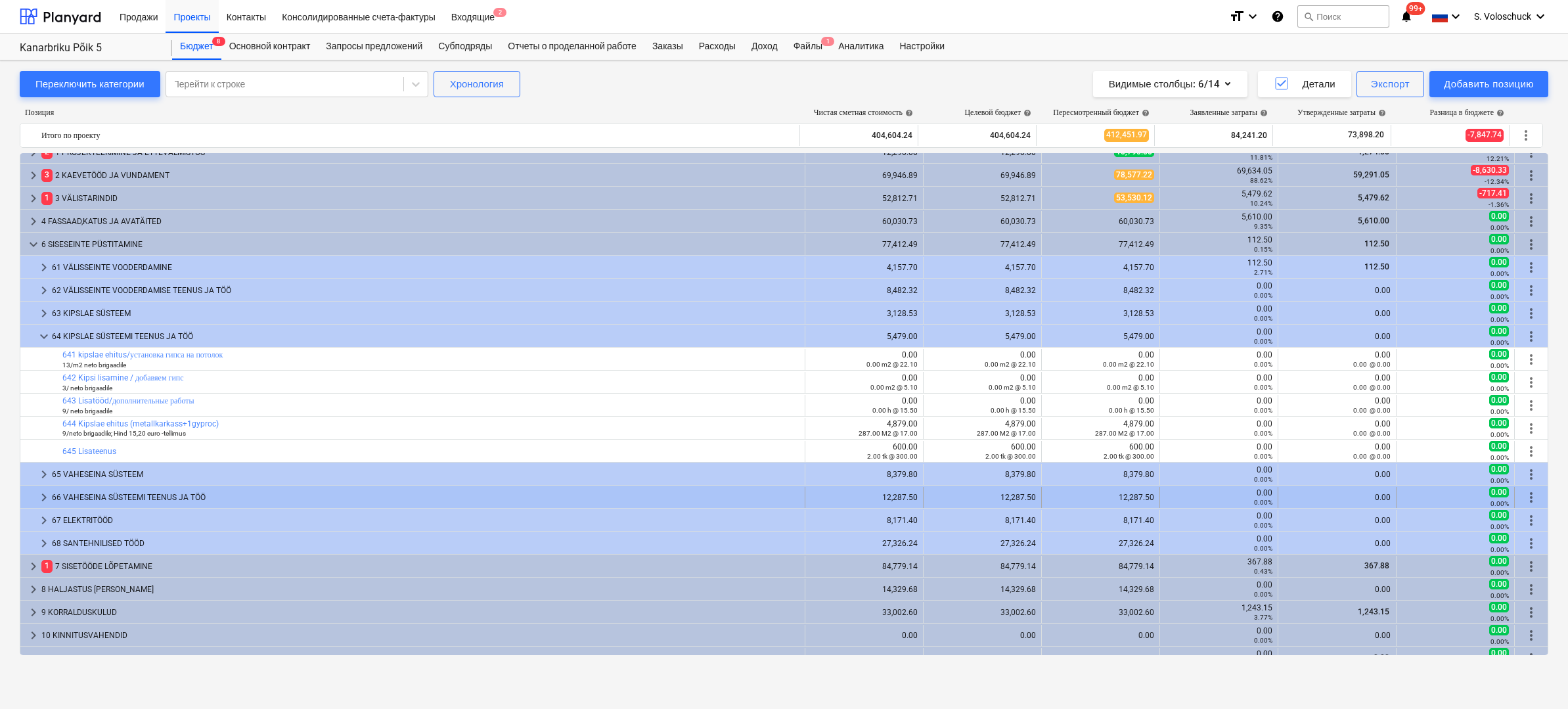
click at [47, 495] on span "keyboard_arrow_right" at bounding box center [44, 497] width 16 height 16
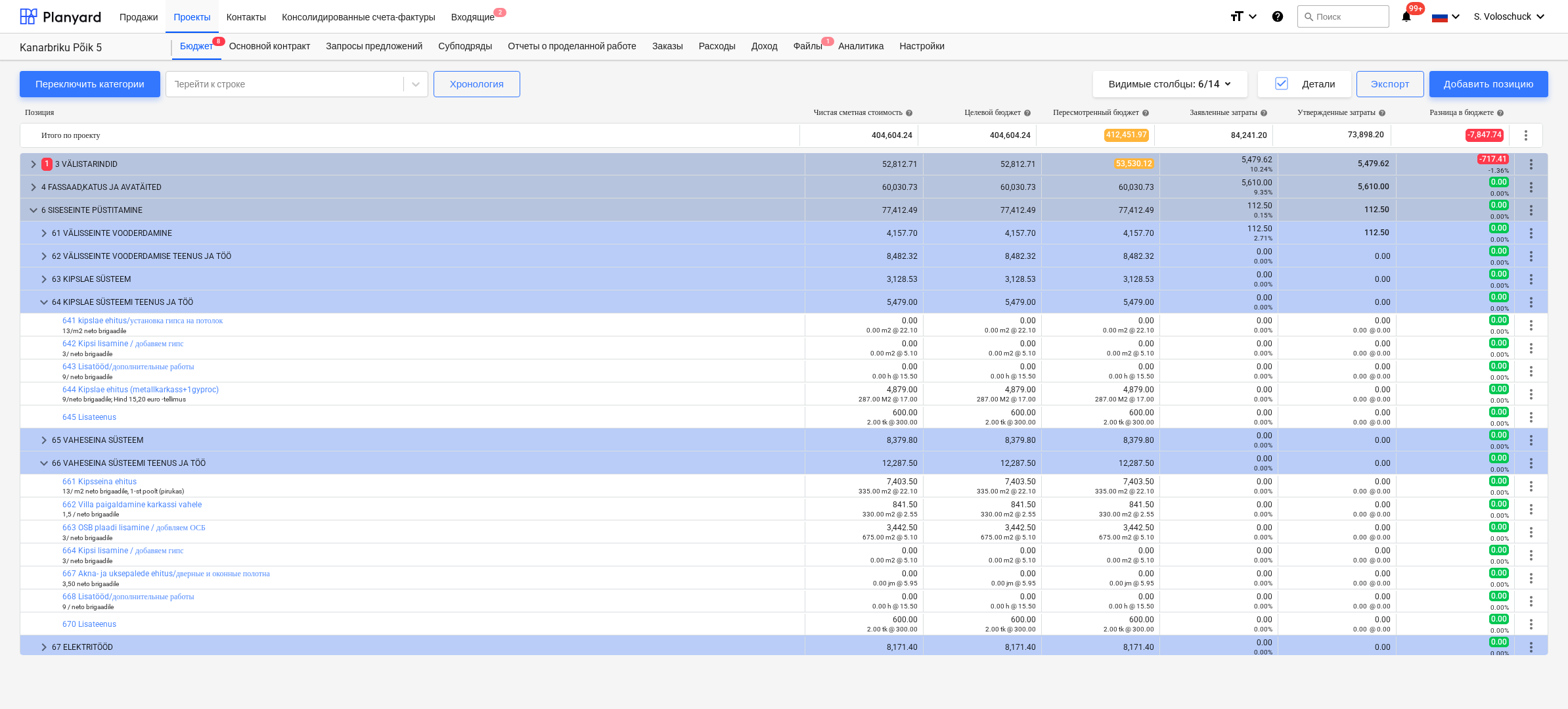
scroll to position [0, 0]
